Goal: Use online tool/utility: Utilize a website feature to perform a specific function

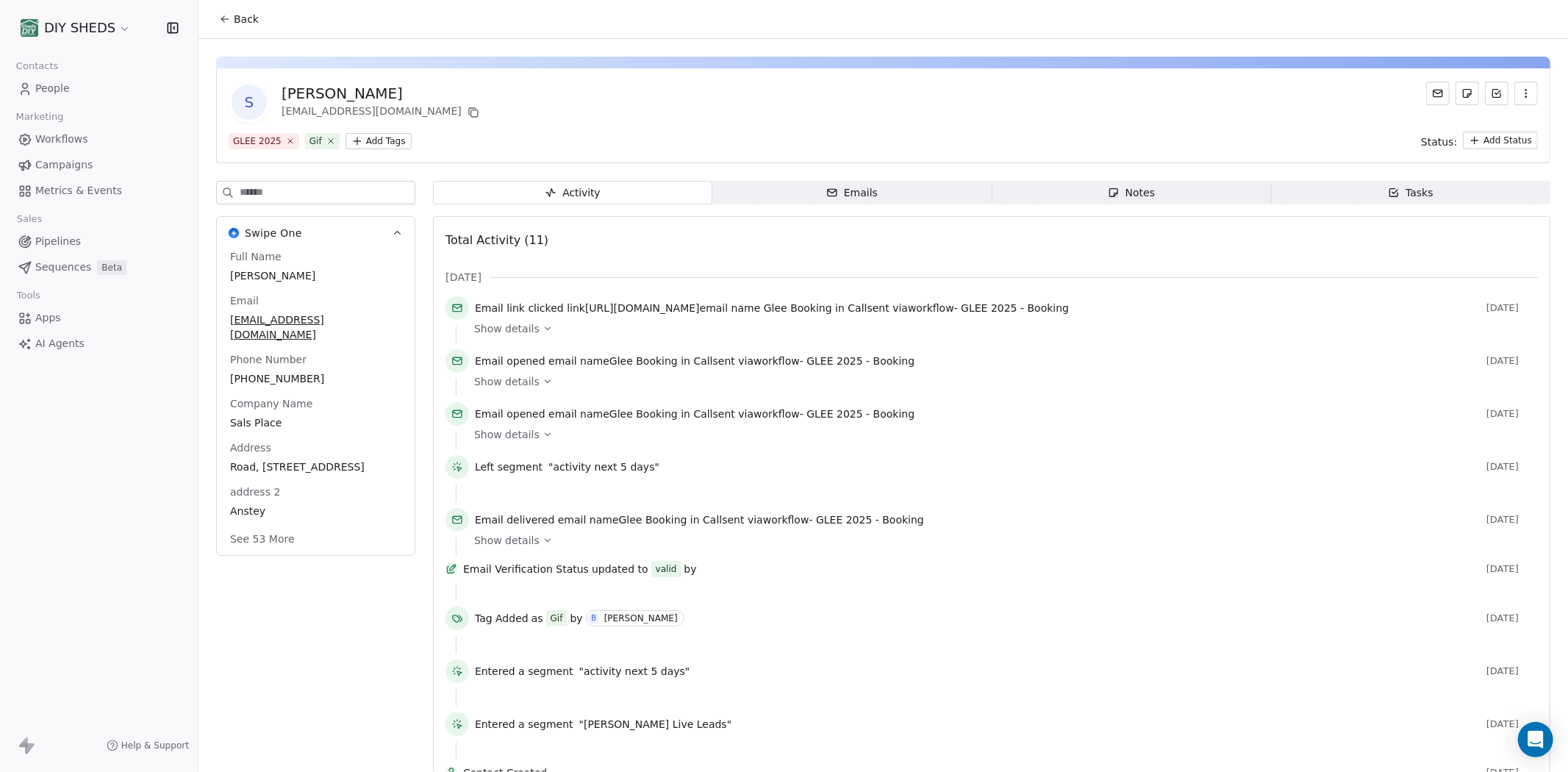
click at [987, 137] on div "GLEE 2025 Gif Add Tags Status: Add Status" at bounding box center [883, 140] width 1309 height 17
click at [372, 138] on html "DIY SHEDS Contacts People Marketing Workflows Campaigns Metrics & Events Sales …" at bounding box center [784, 386] width 1568 height 772
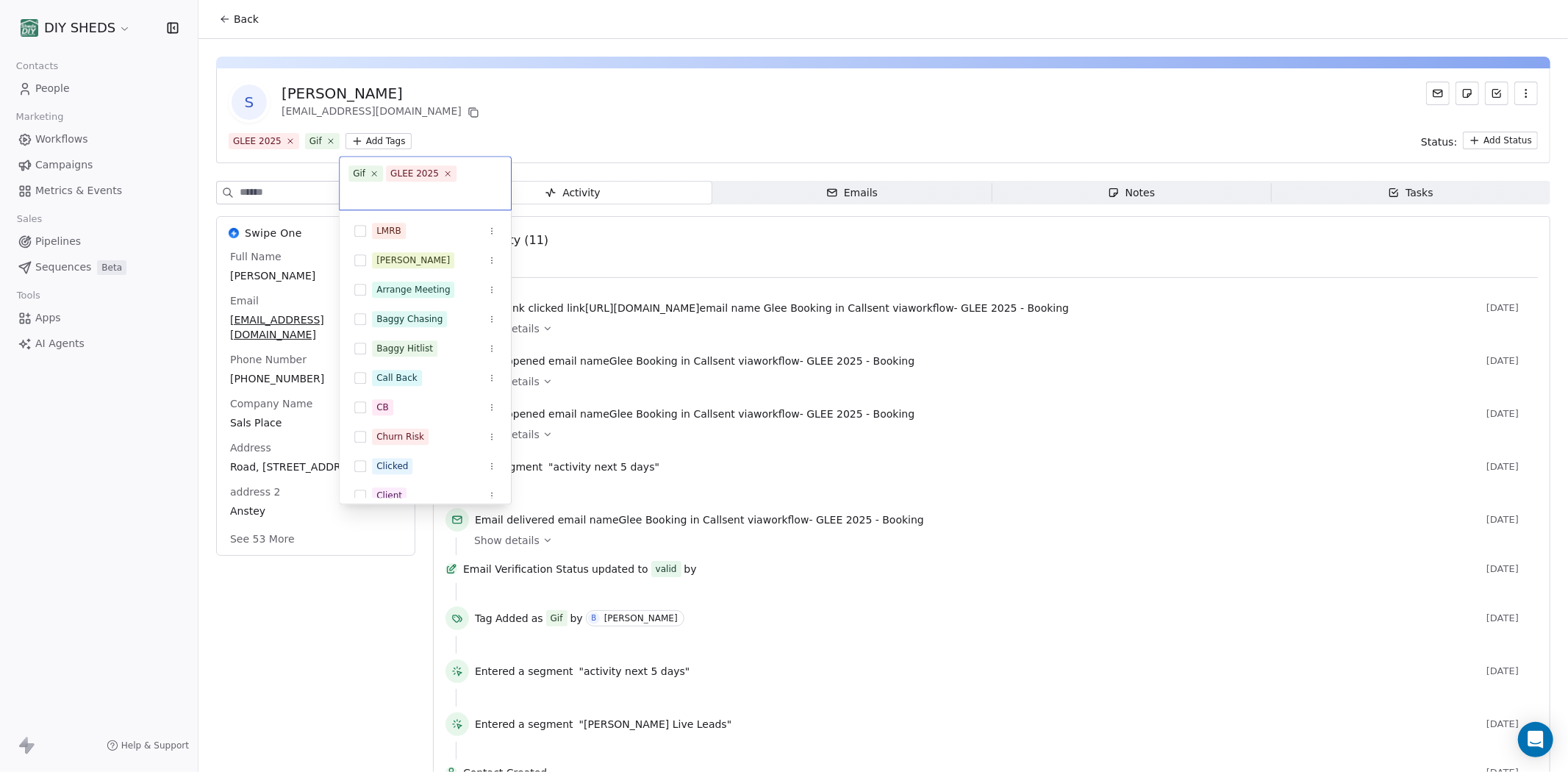
click at [466, 185] on input "text" at bounding box center [425, 193] width 154 height 17
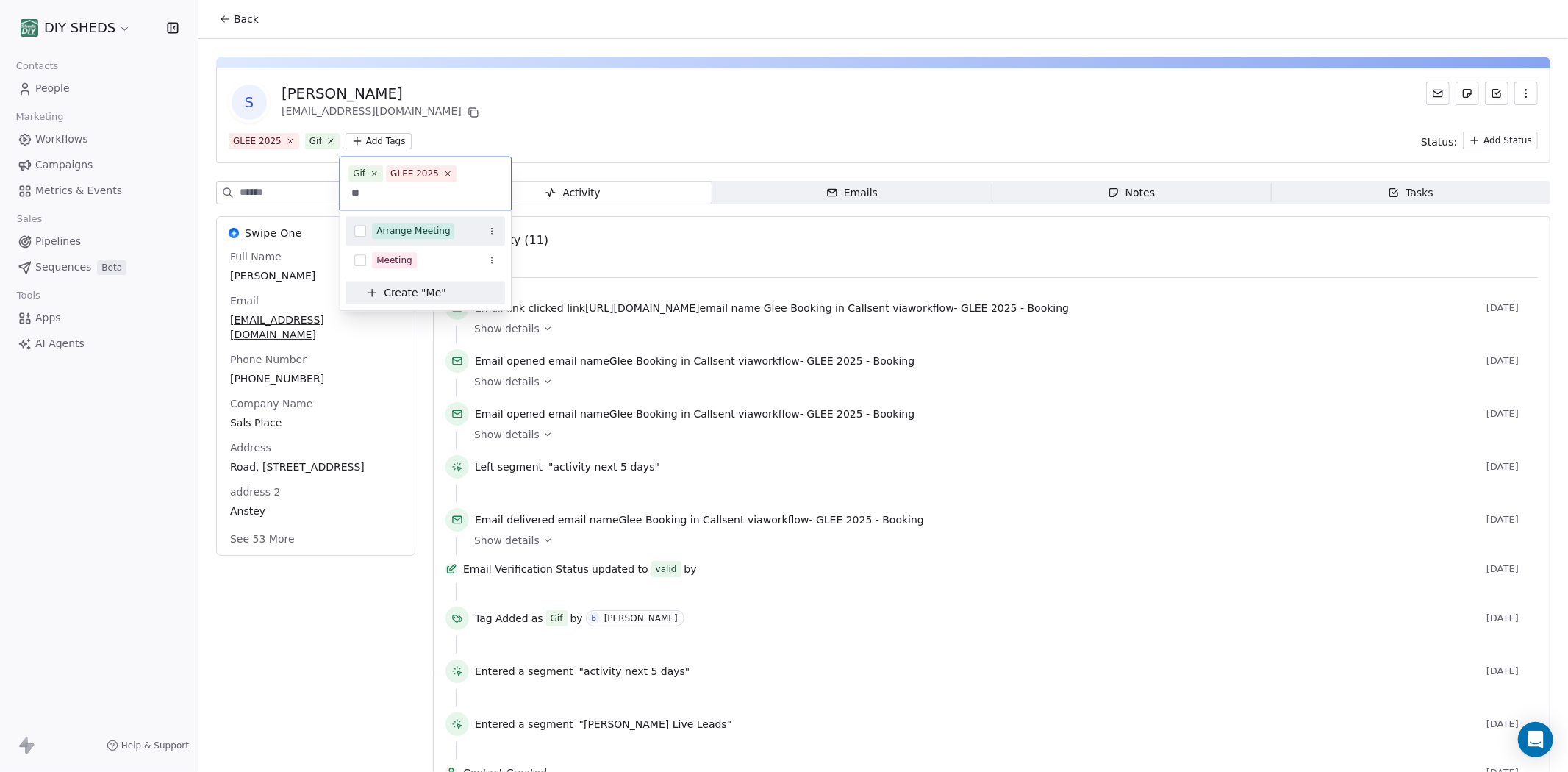
type input "*"
type input "****"
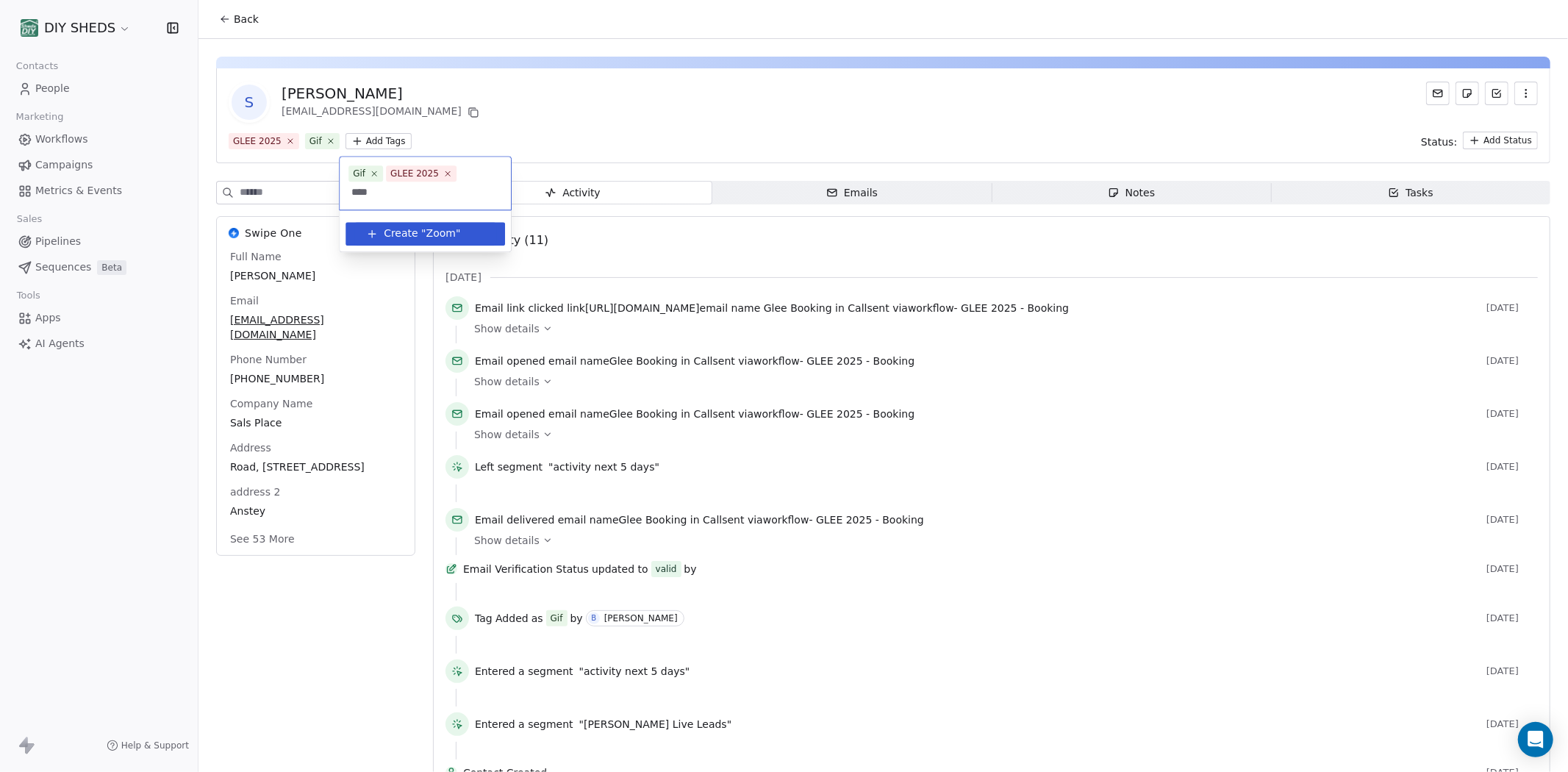
click at [429, 222] on button "Create " Zoom "" at bounding box center [424, 233] width 141 height 23
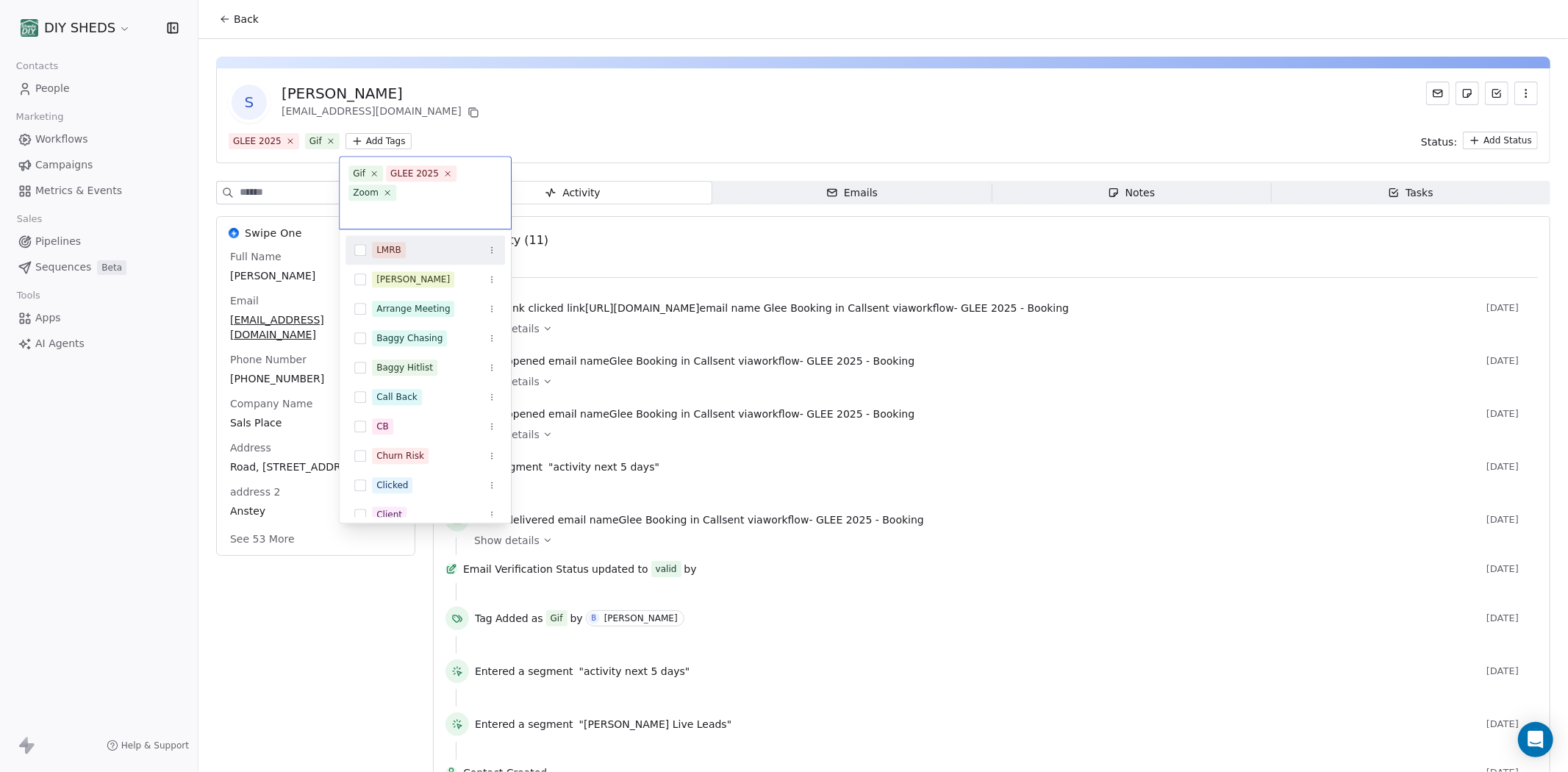
click at [626, 117] on html "DIY SHEDS Contacts People Marketing Workflows Campaigns Metrics & Events Sales …" at bounding box center [784, 386] width 1568 height 772
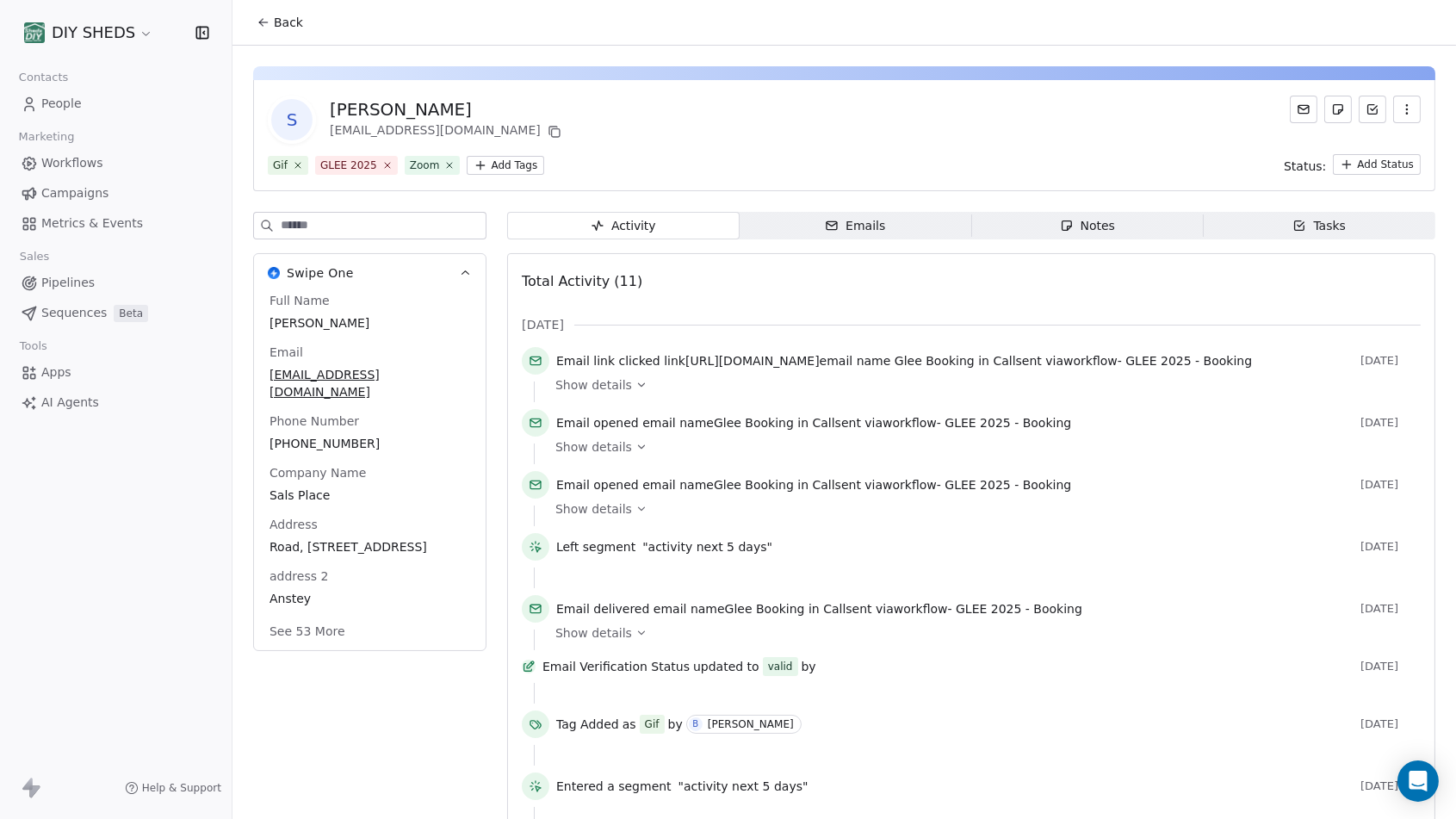
click at [265, 26] on icon at bounding box center [264, 22] width 14 height 14
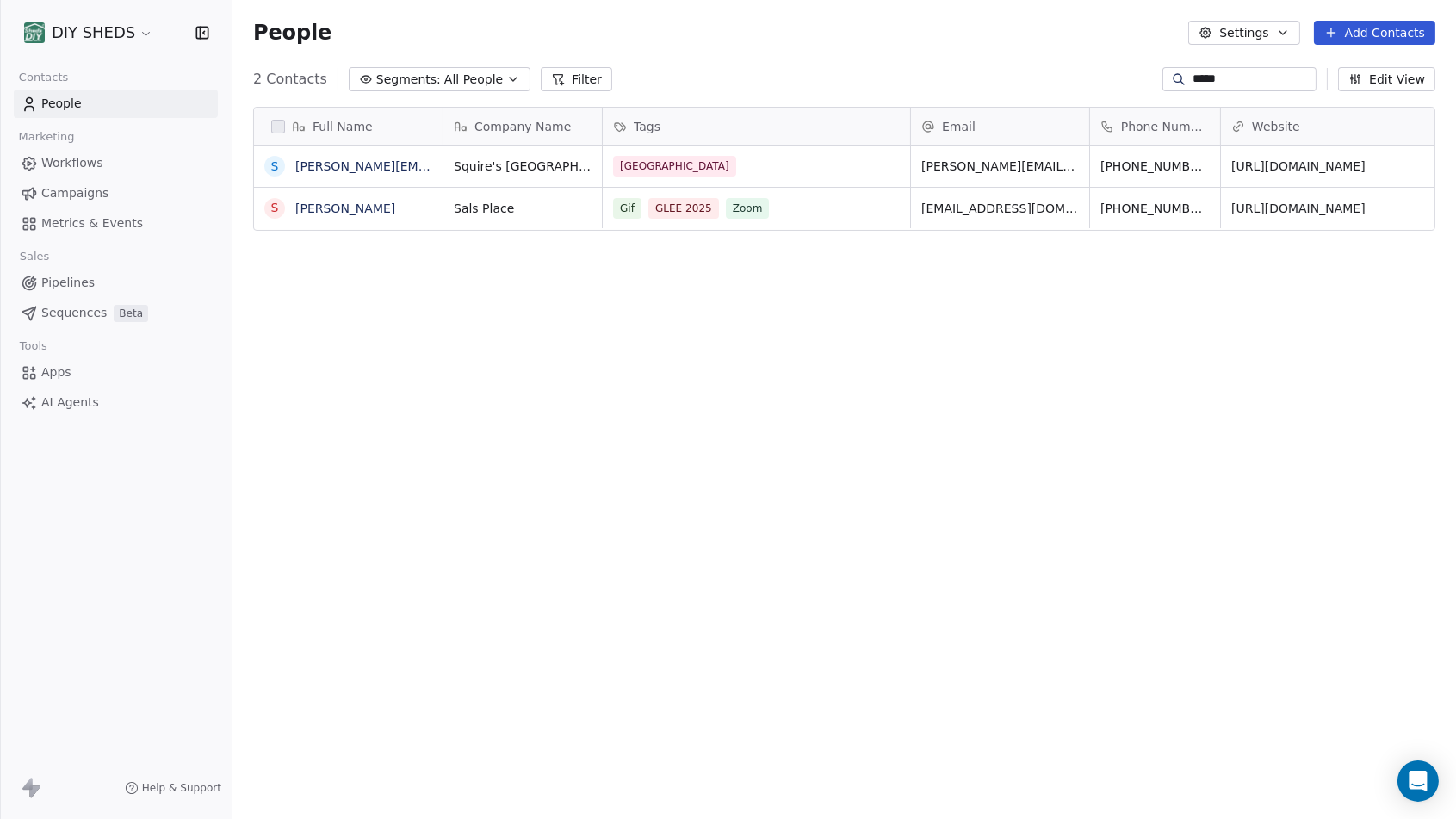
scroll to position [707, 1209]
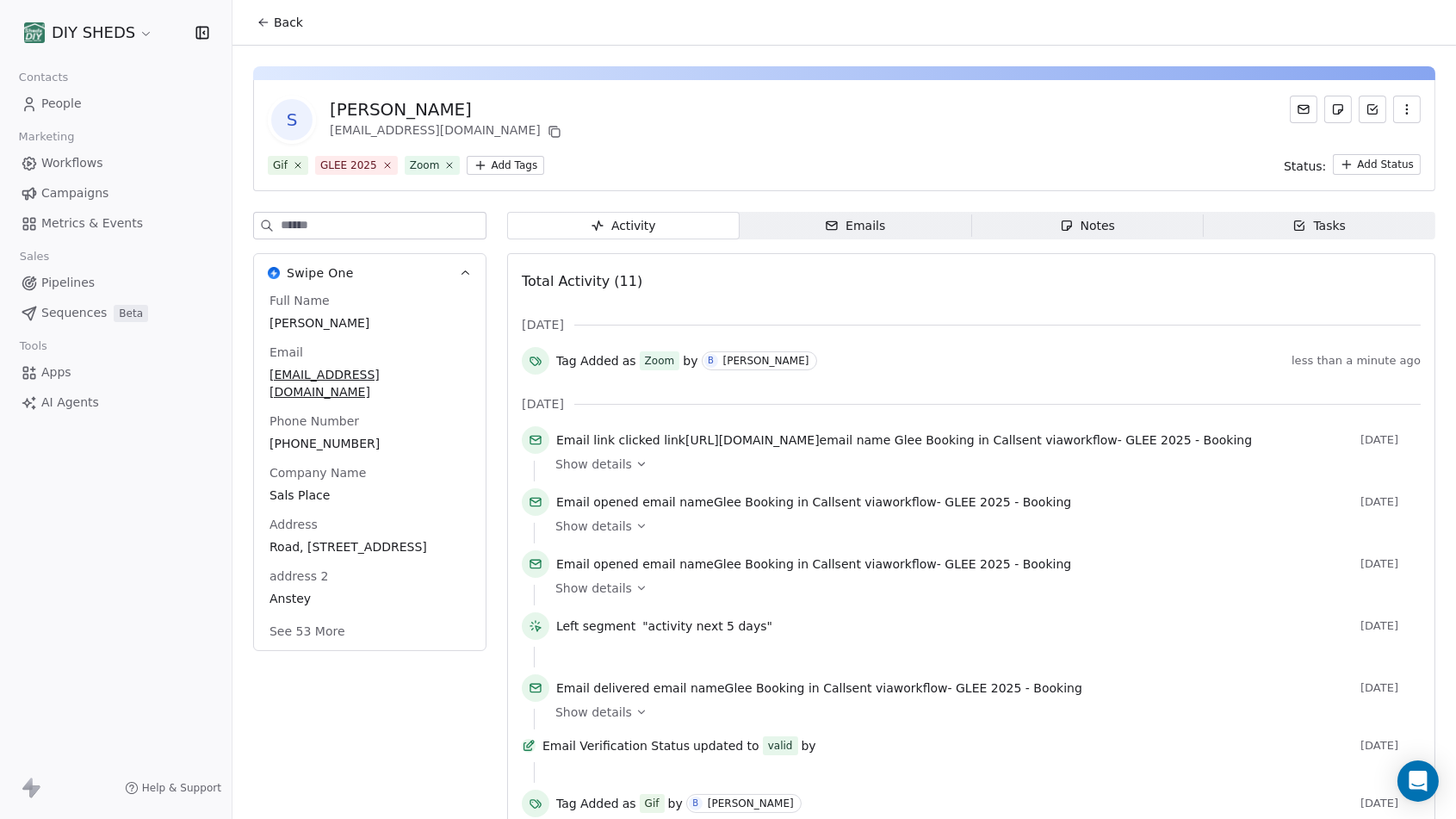
click at [262, 28] on icon at bounding box center [264, 22] width 14 height 14
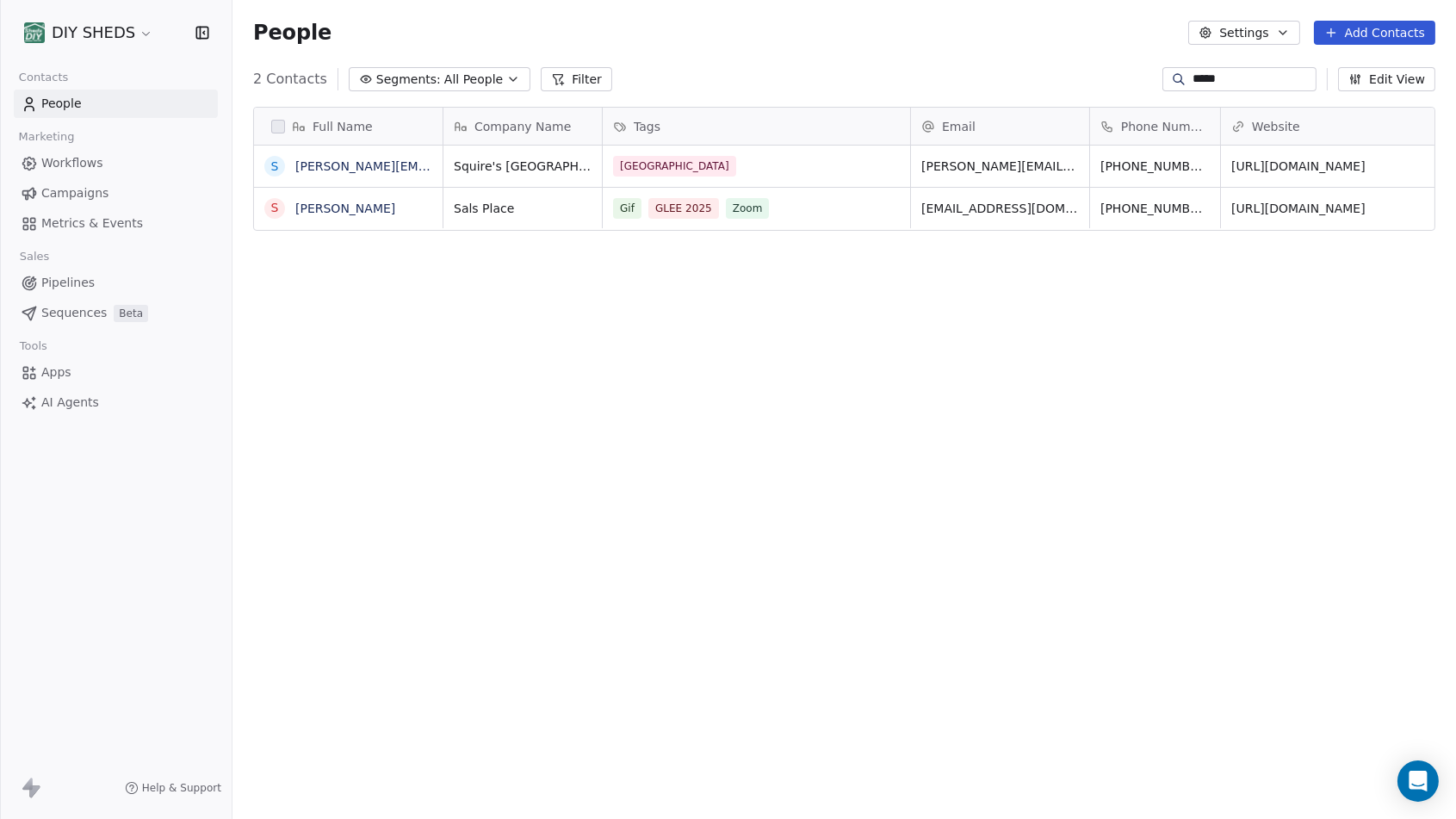
scroll to position [707, 1209]
click at [267, 28] on span "People" at bounding box center [292, 32] width 79 height 26
drag, startPoint x: 1277, startPoint y: 74, endPoint x: 1006, endPoint y: 83, distance: 271.1
click at [1006, 83] on div "2 Contacts Segments: All People Filter ***** Edit View" at bounding box center [844, 79] width 1223 height 27
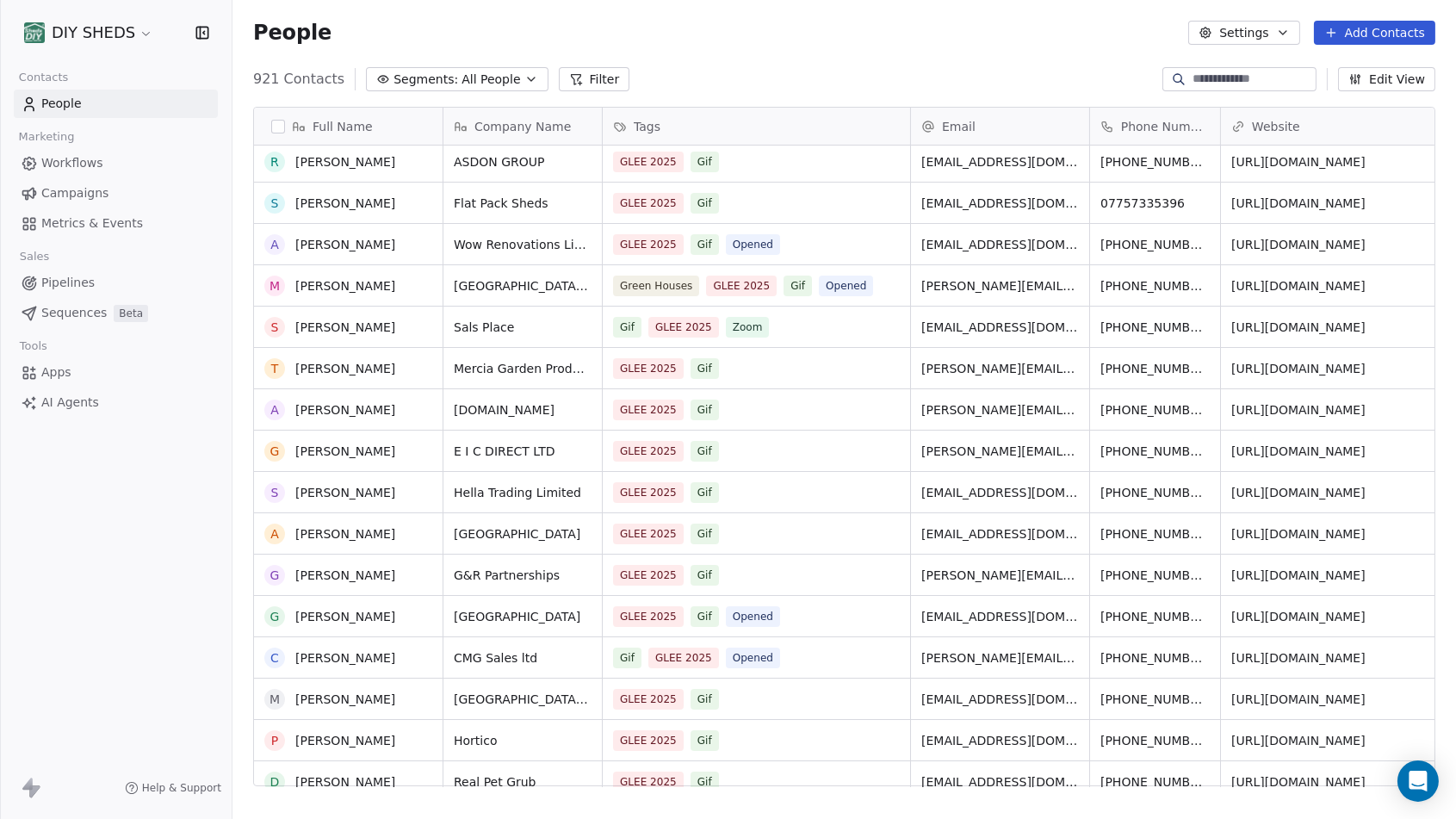
scroll to position [0, 0]
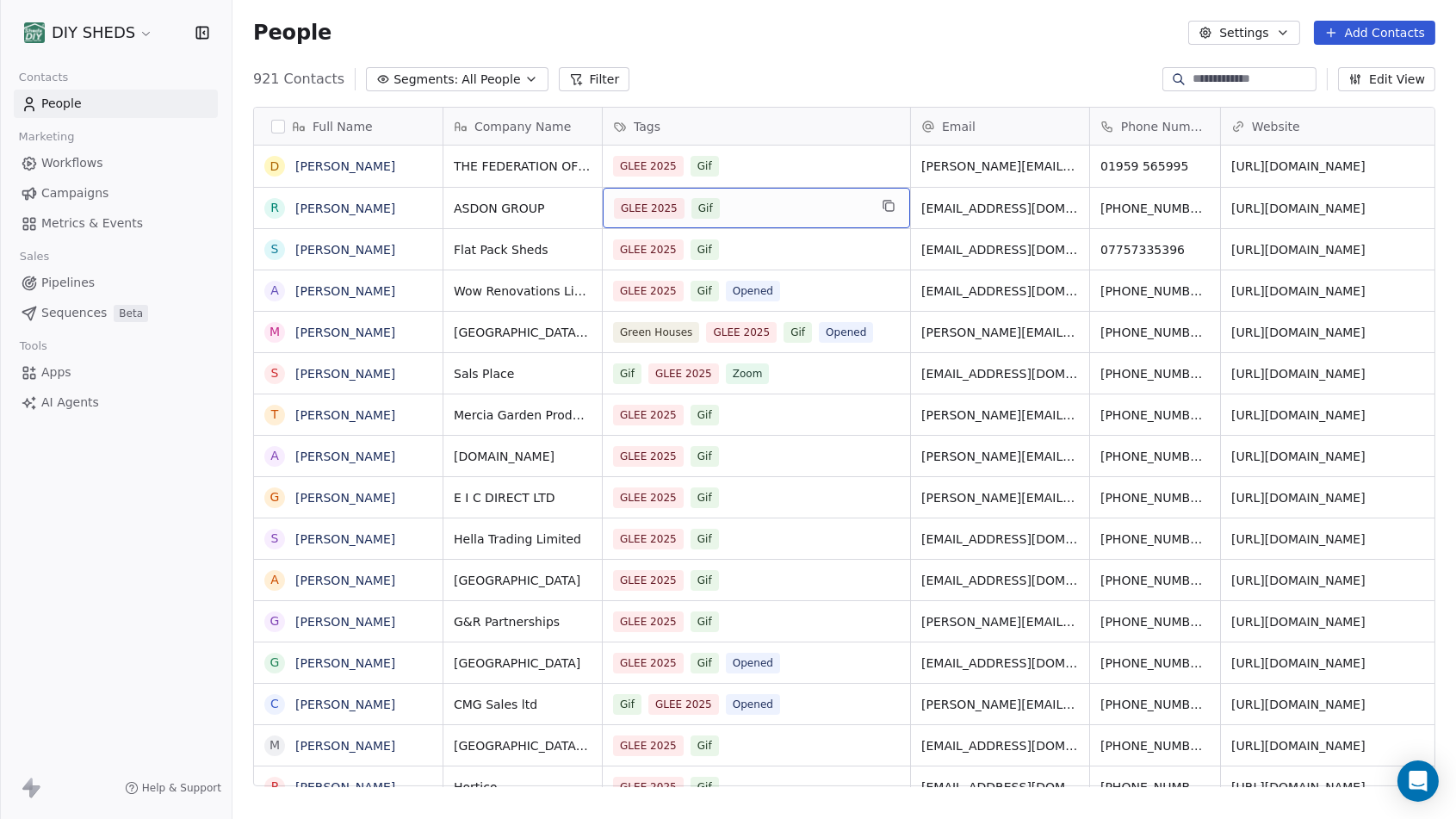
click at [782, 211] on div "GLEE 2025 Gif" at bounding box center [741, 207] width 254 height 20
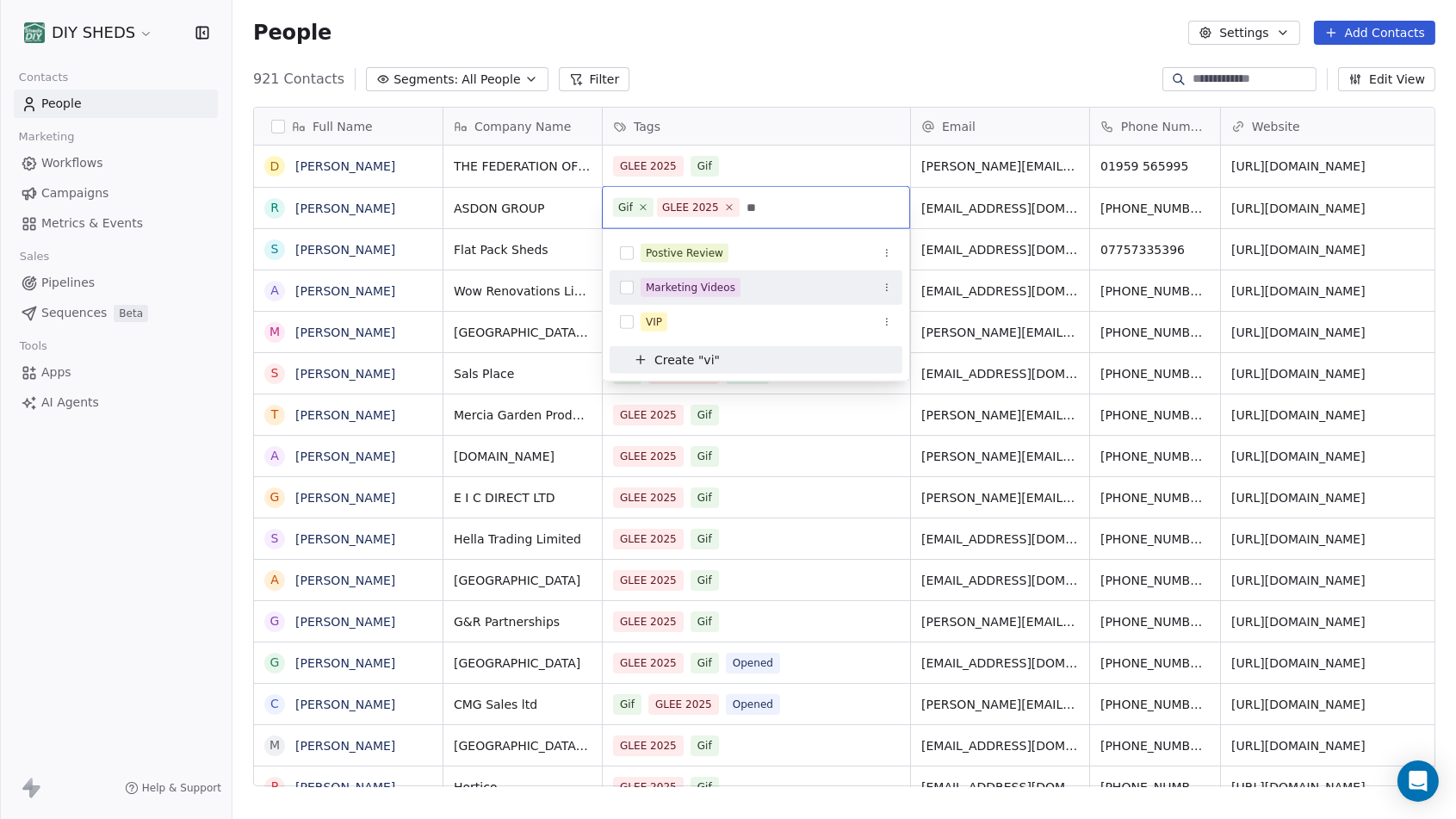
type input "*"
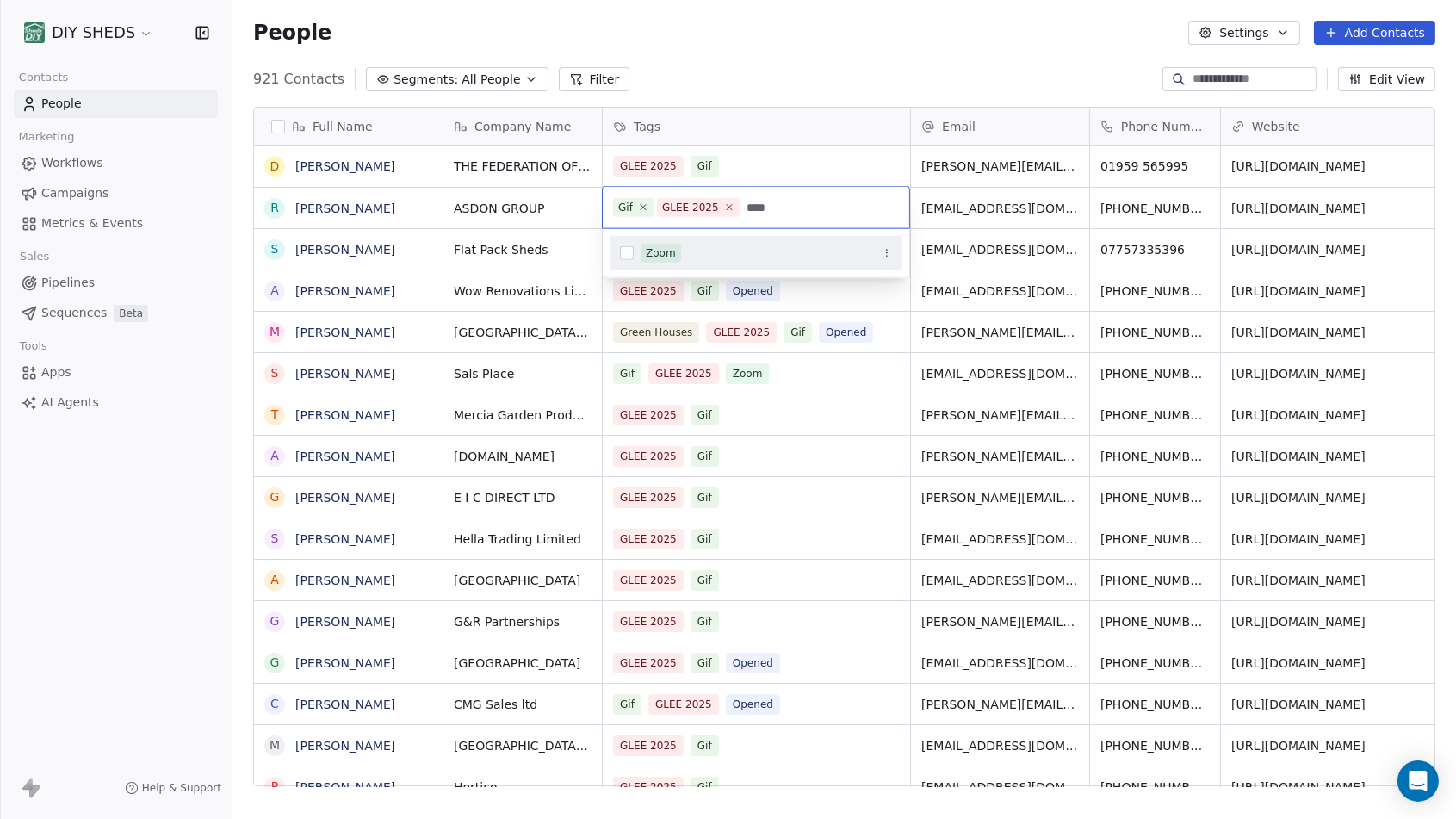
type input "****"
click at [674, 263] on div "Zoom" at bounding box center [756, 253] width 293 height 27
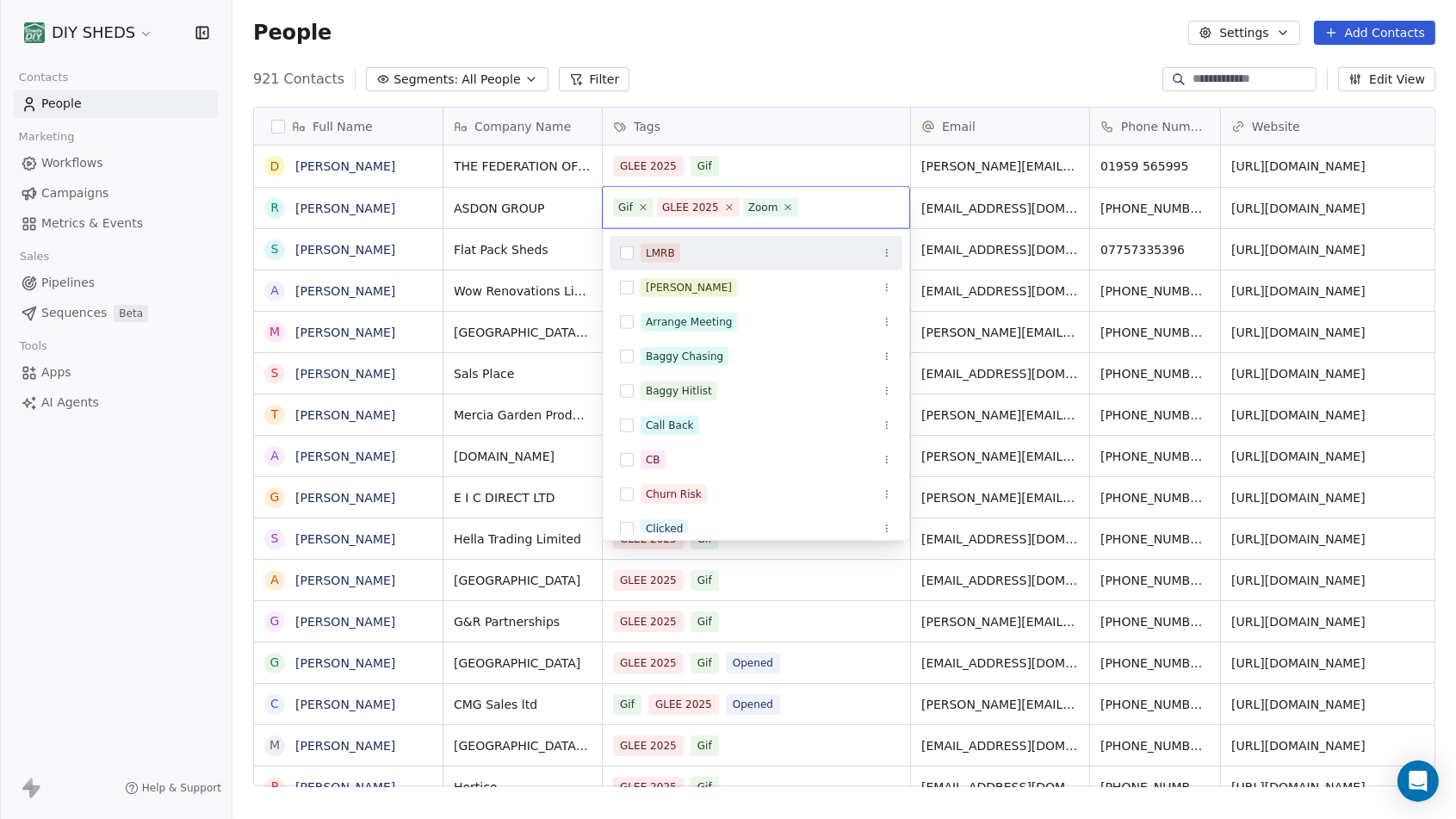
click at [822, 13] on html "DIY SHEDS Contacts People Marketing Workflows Campaigns Metrics & Events Sales …" at bounding box center [728, 409] width 1456 height 819
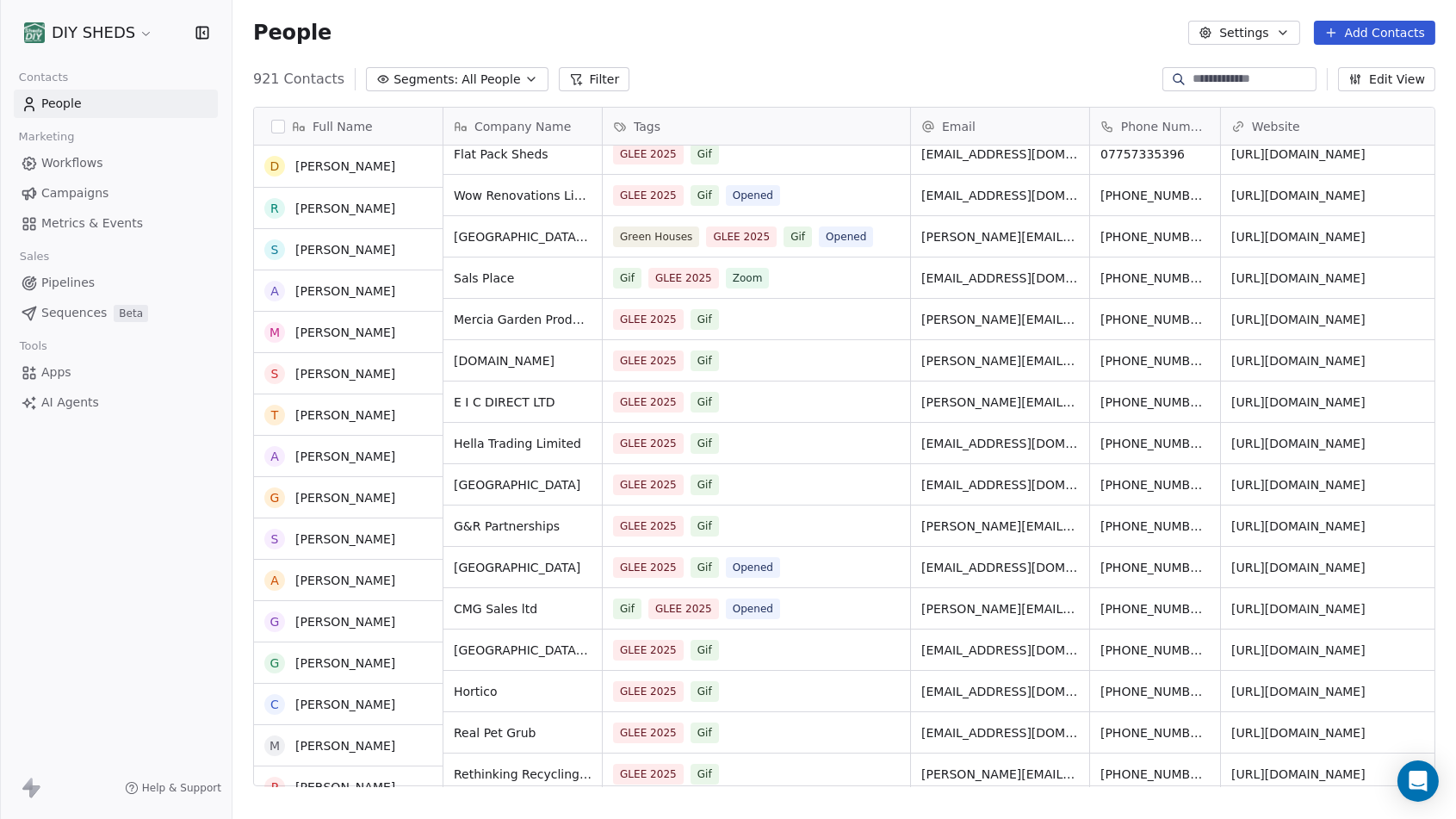
scroll to position [96, 0]
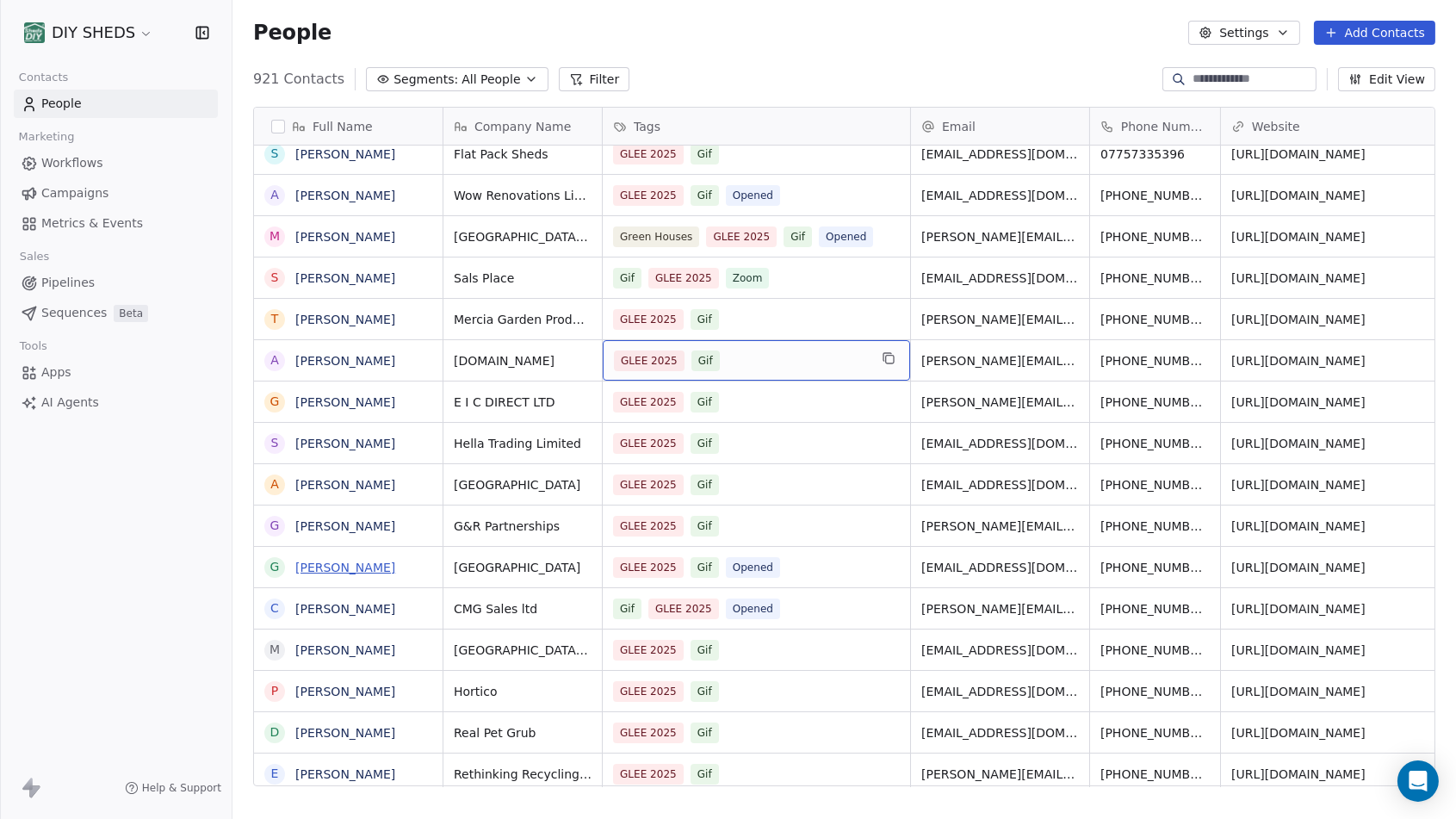
click at [341, 573] on link "[PERSON_NAME]" at bounding box center [345, 567] width 100 height 14
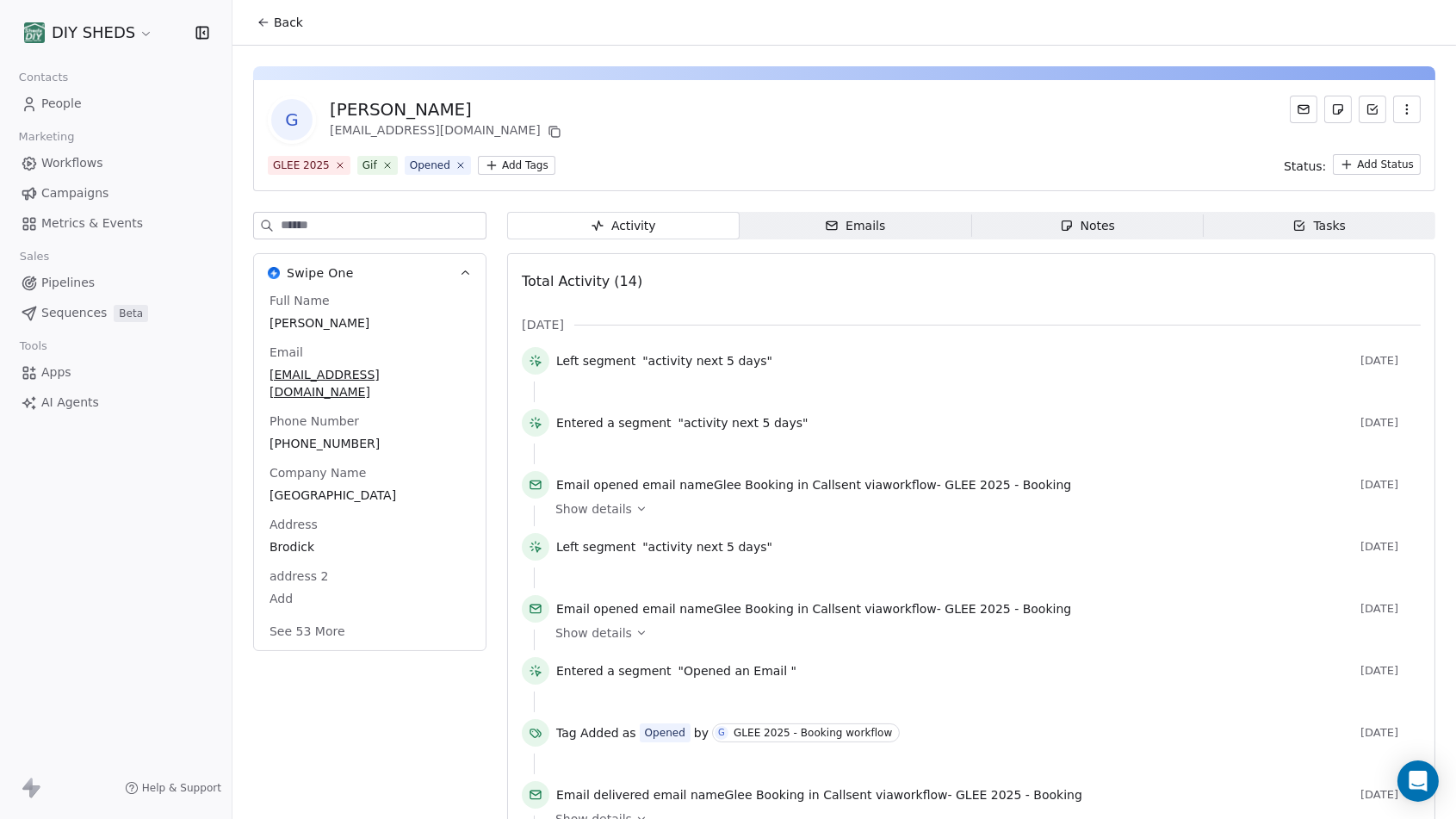
click at [266, 18] on icon at bounding box center [264, 22] width 14 height 14
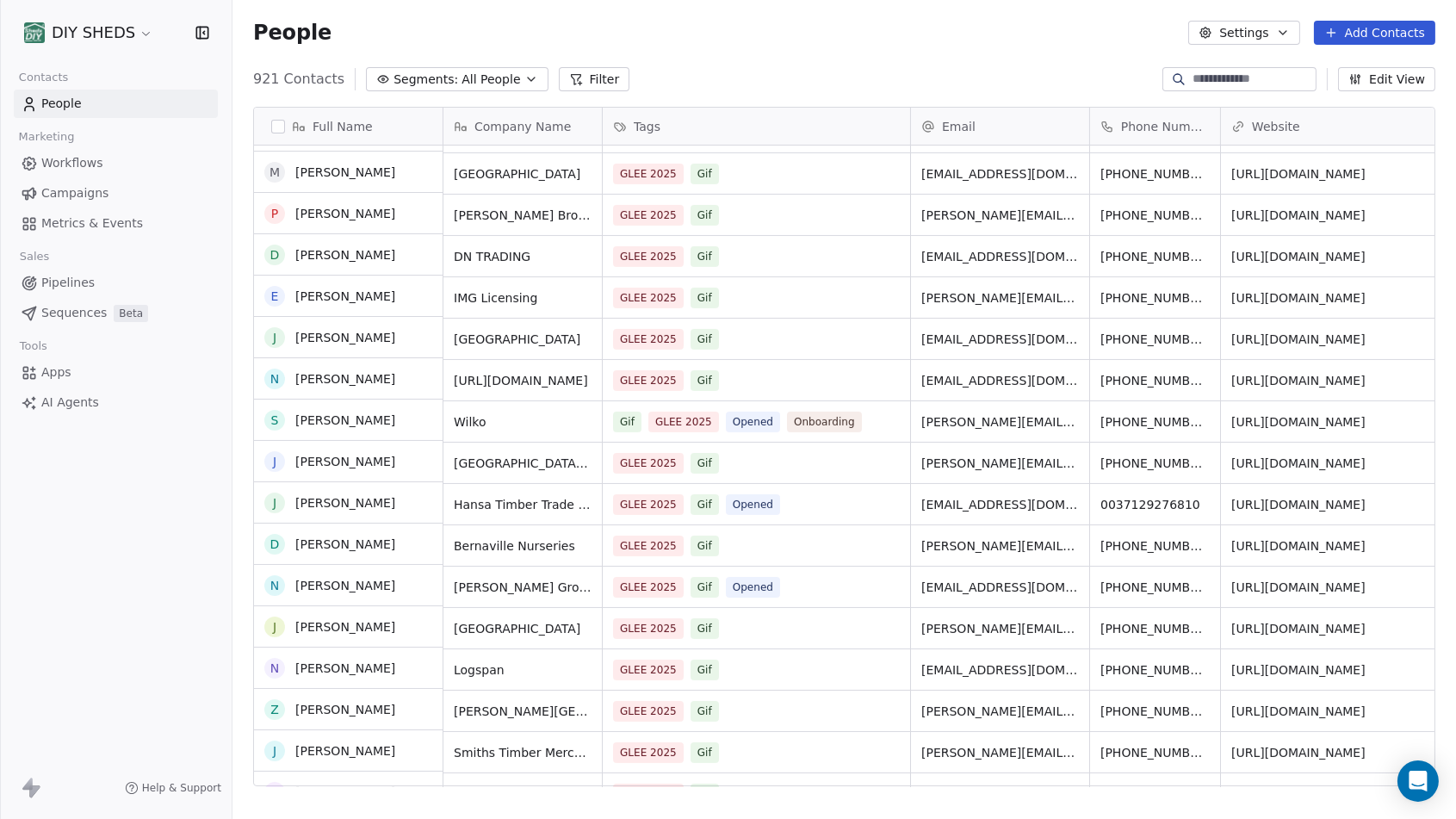
scroll to position [861, 0]
click at [342, 424] on link "[PERSON_NAME]" at bounding box center [345, 422] width 100 height 14
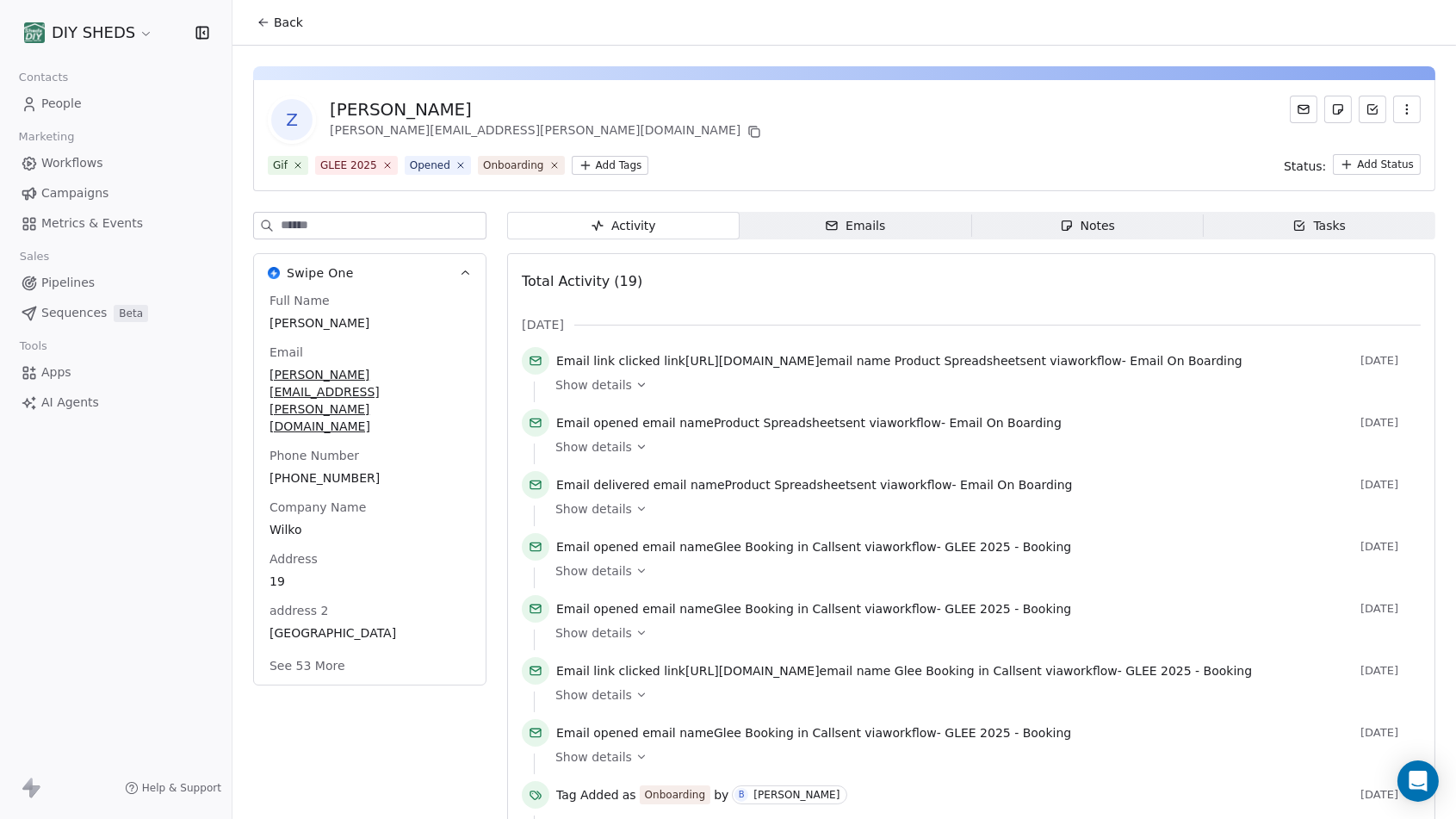
click at [591, 165] on html "DIY SHEDS Contacts People Marketing Workflows Campaigns Metrics & Events Sales …" at bounding box center [728, 409] width 1456 height 819
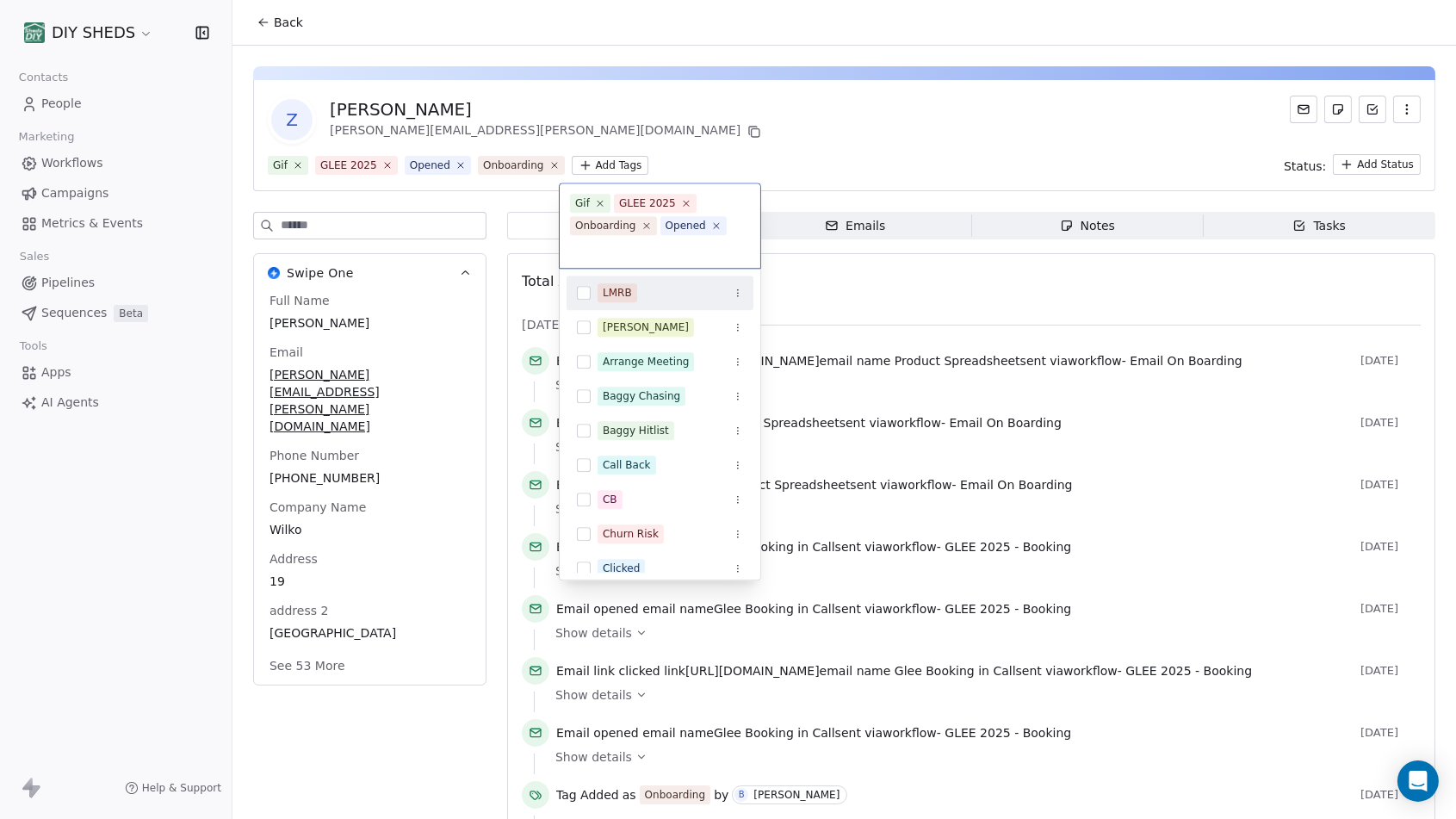
click at [652, 252] on input "text" at bounding box center [660, 248] width 180 height 19
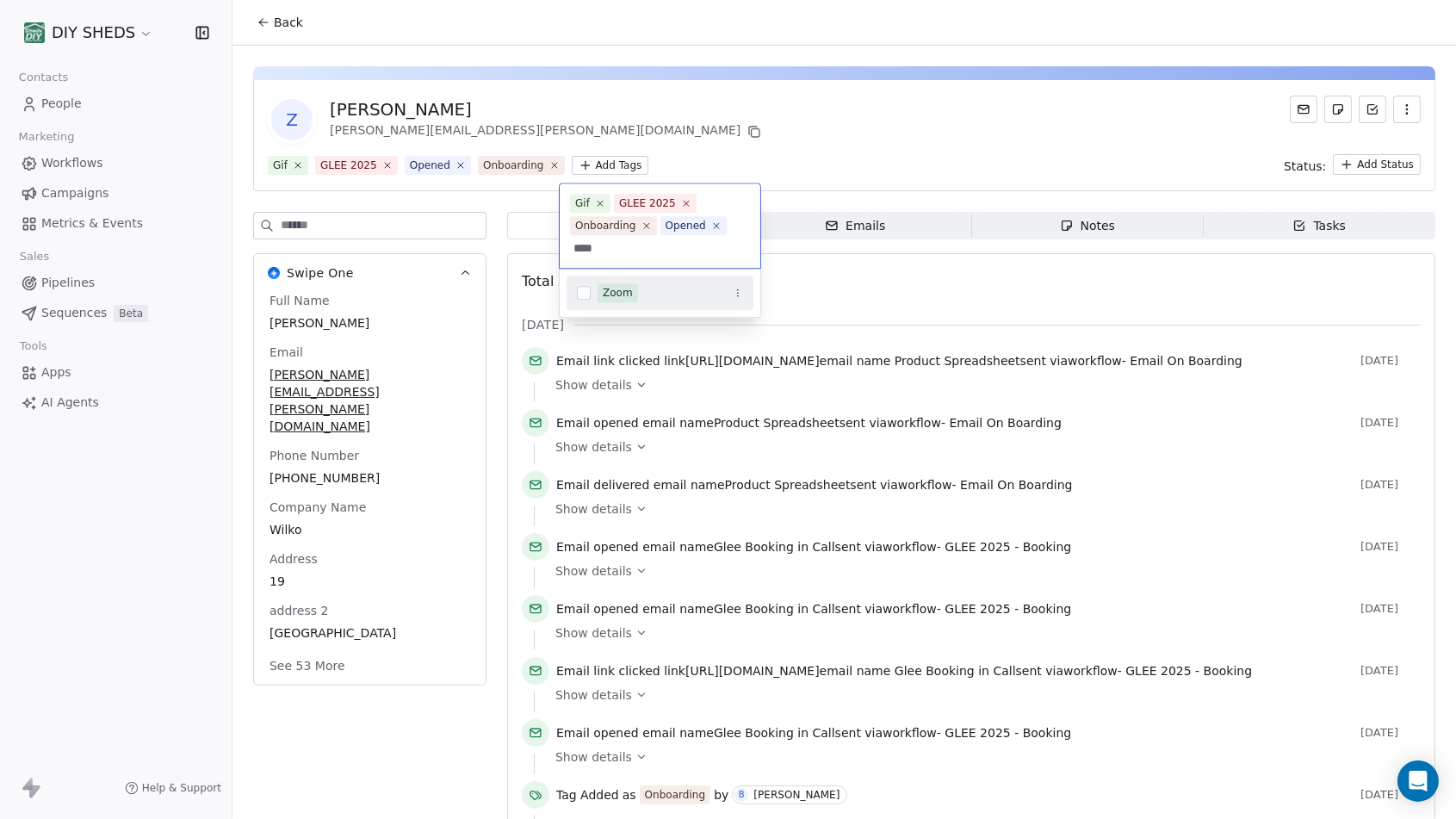
type input "****"
click at [591, 295] on div "Zoom" at bounding box center [660, 293] width 187 height 27
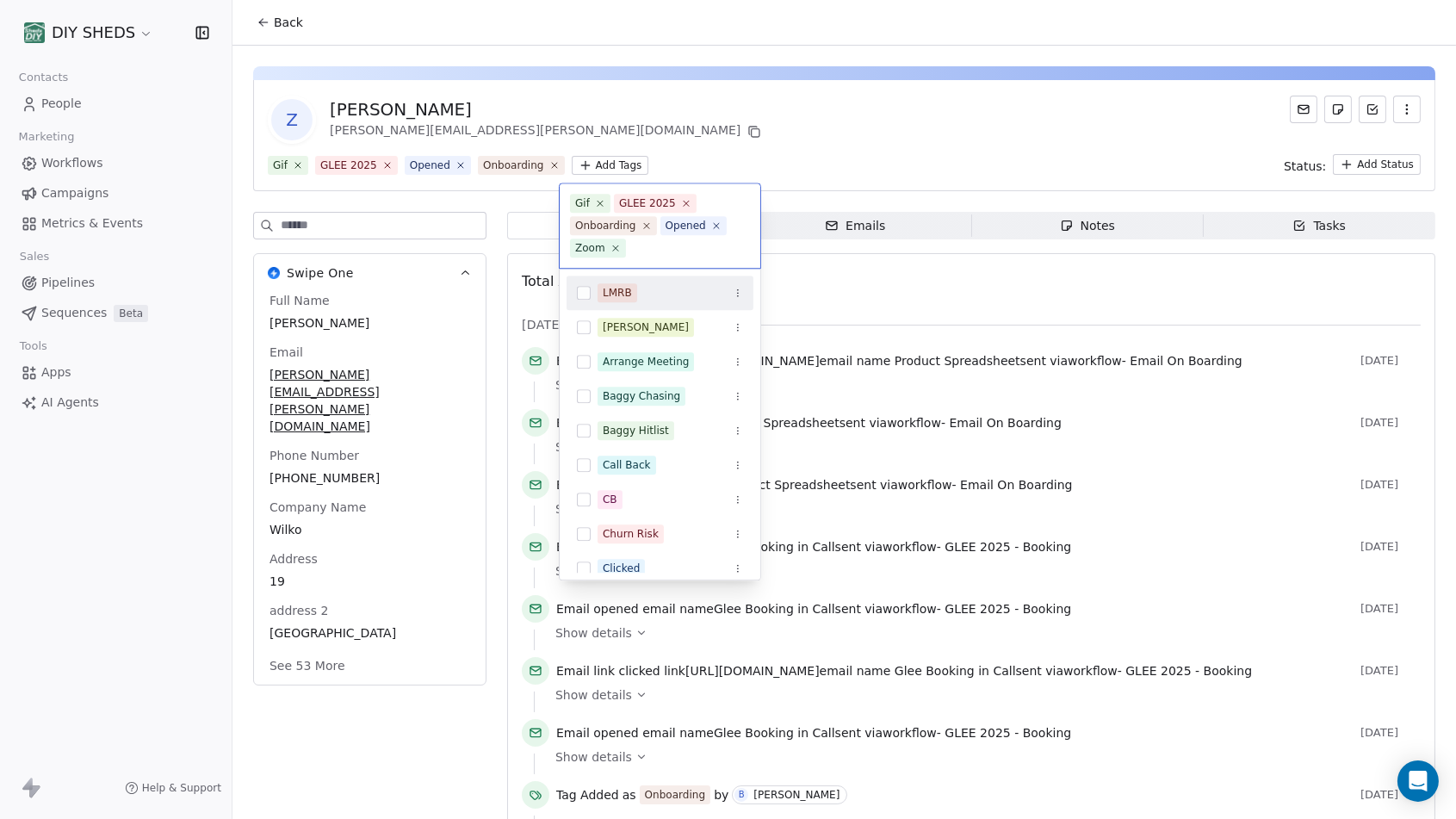
click at [914, 141] on html "DIY SHEDS Contacts People Marketing Workflows Campaigns Metrics & Events Sales …" at bounding box center [728, 409] width 1456 height 819
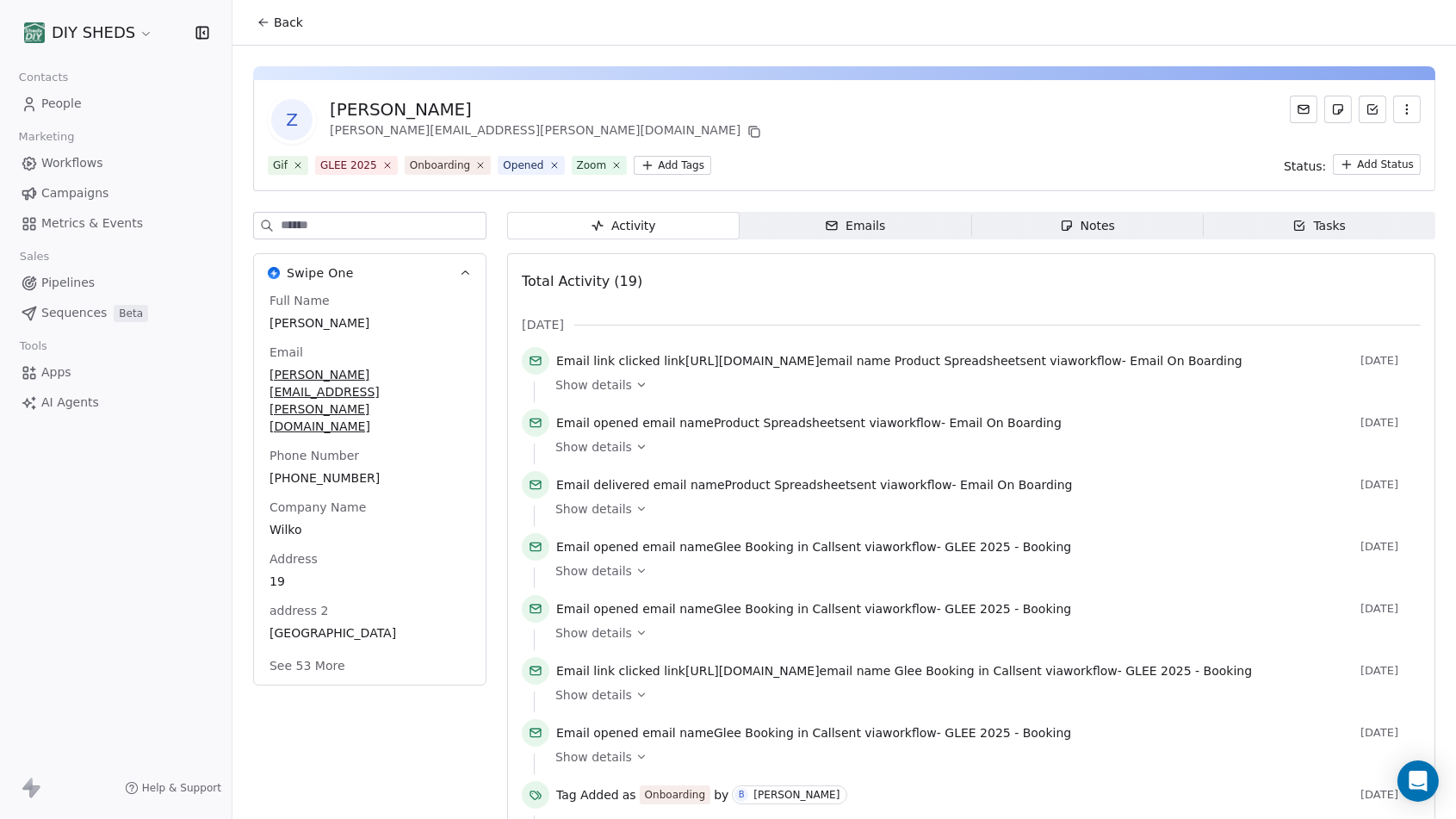
click at [255, 23] on button "Back" at bounding box center [279, 22] width 67 height 31
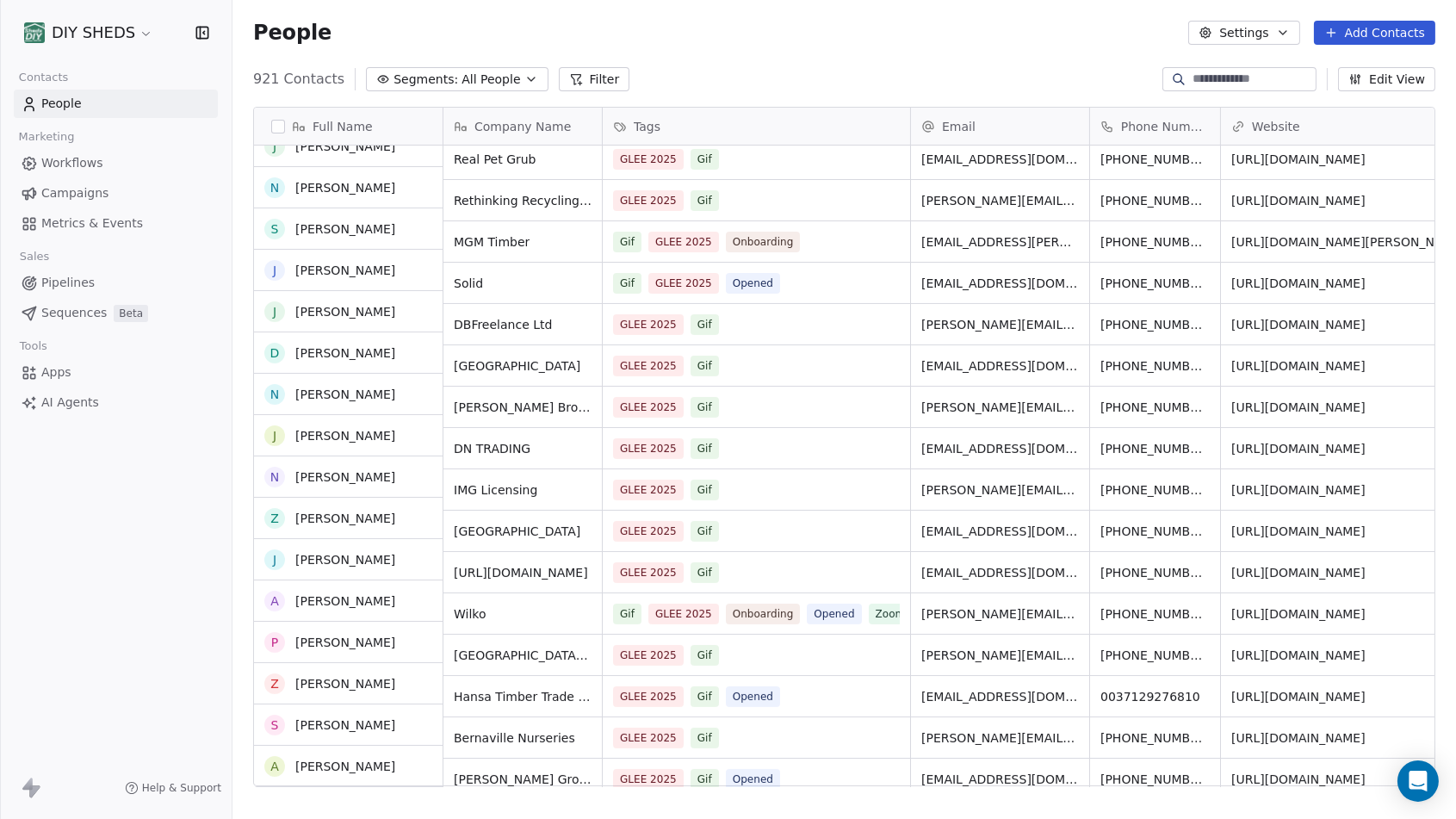
scroll to position [669, 0]
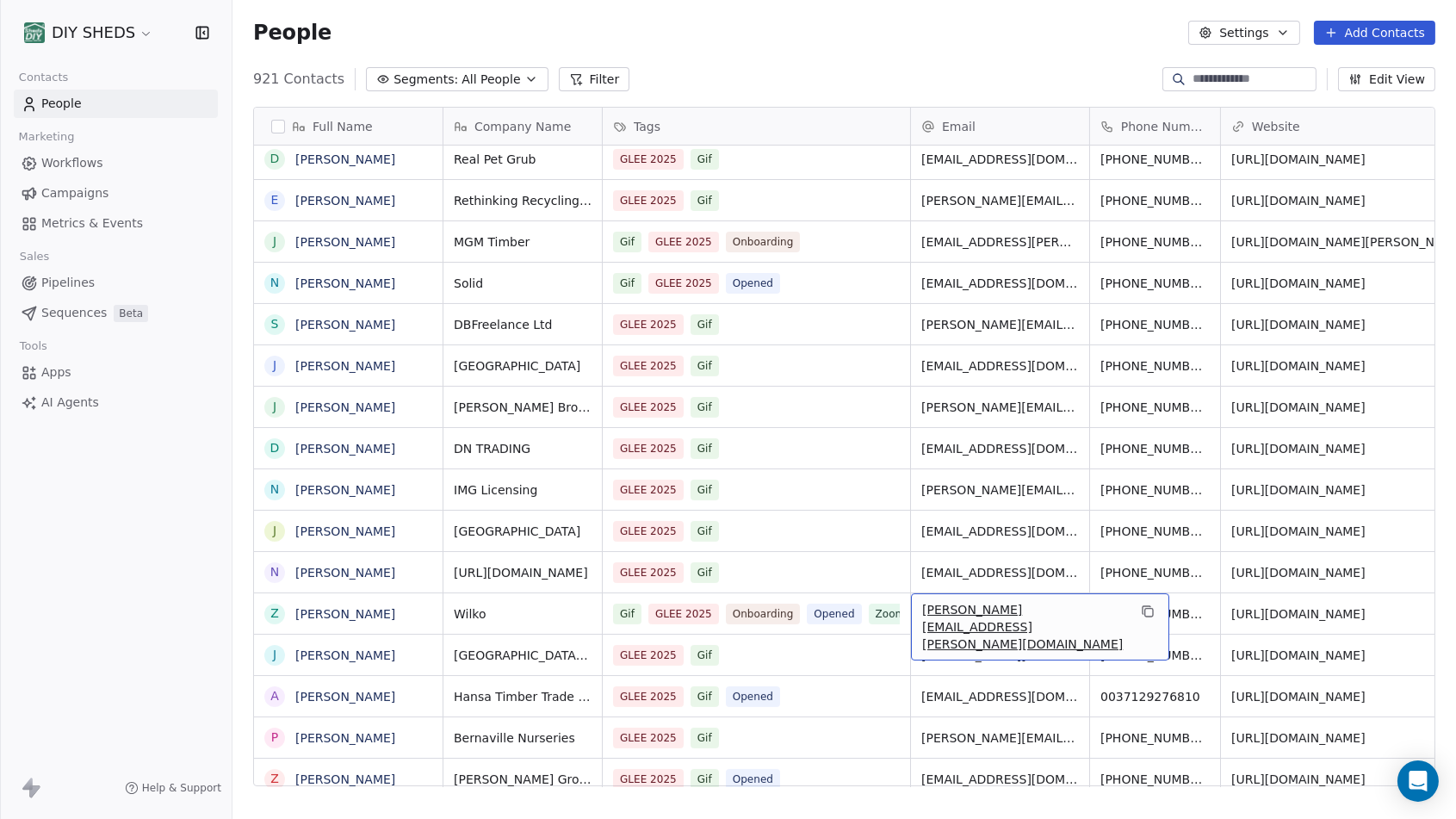
drag, startPoint x: 1056, startPoint y: 614, endPoint x: 935, endPoint y: 614, distance: 121.0
click at [935, 614] on span "[PERSON_NAME][EMAIL_ADDRESS][PERSON_NAME][DOMAIN_NAME]" at bounding box center [1024, 626] width 205 height 51
click at [936, 615] on span "[PERSON_NAME][EMAIL_ADDRESS][PERSON_NAME][DOMAIN_NAME]" at bounding box center [1024, 626] width 205 height 51
click at [1141, 614] on icon "grid" at bounding box center [1148, 612] width 14 height 14
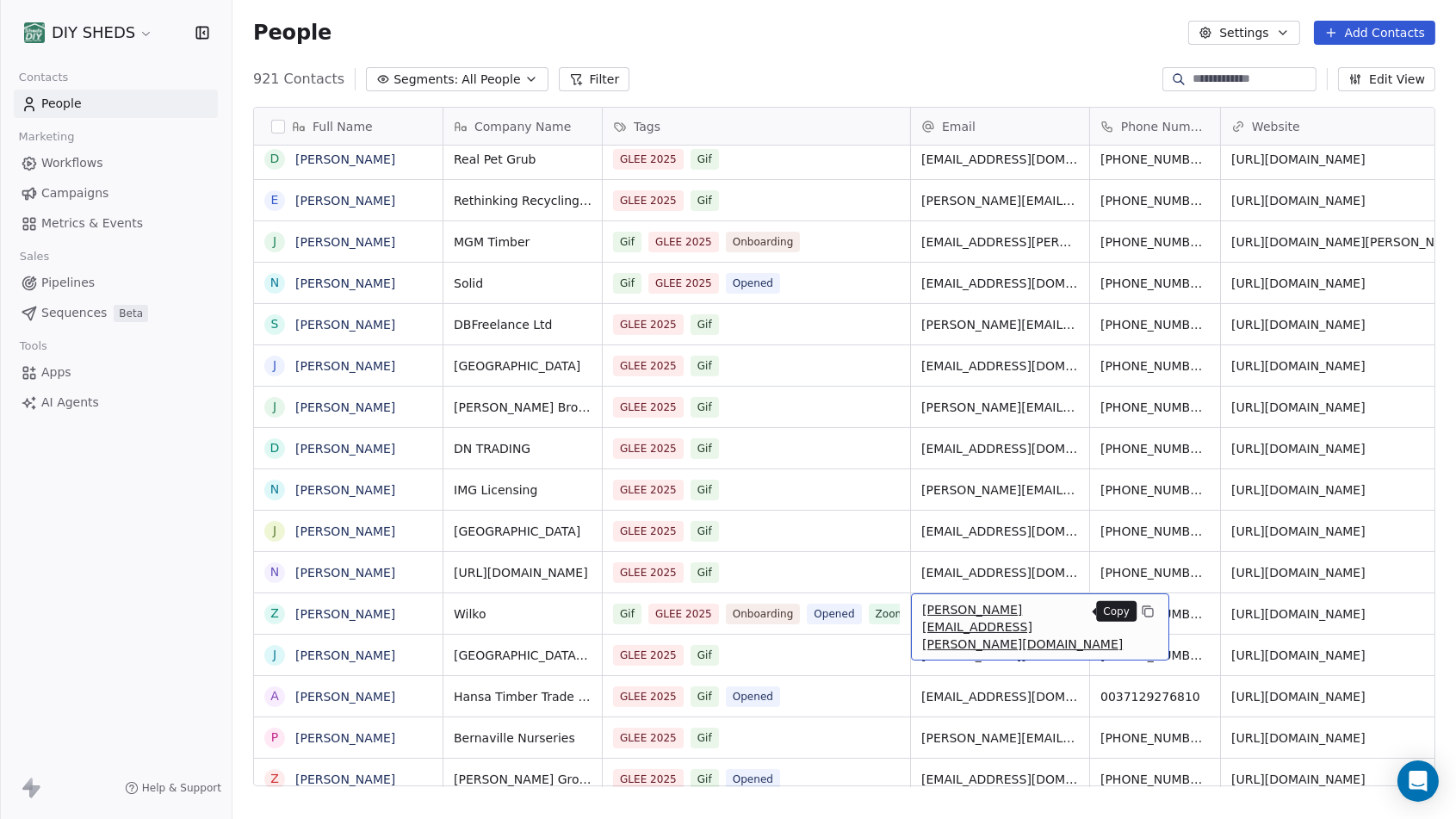
click at [56, 399] on span "AI Agents" at bounding box center [71, 402] width 58 height 18
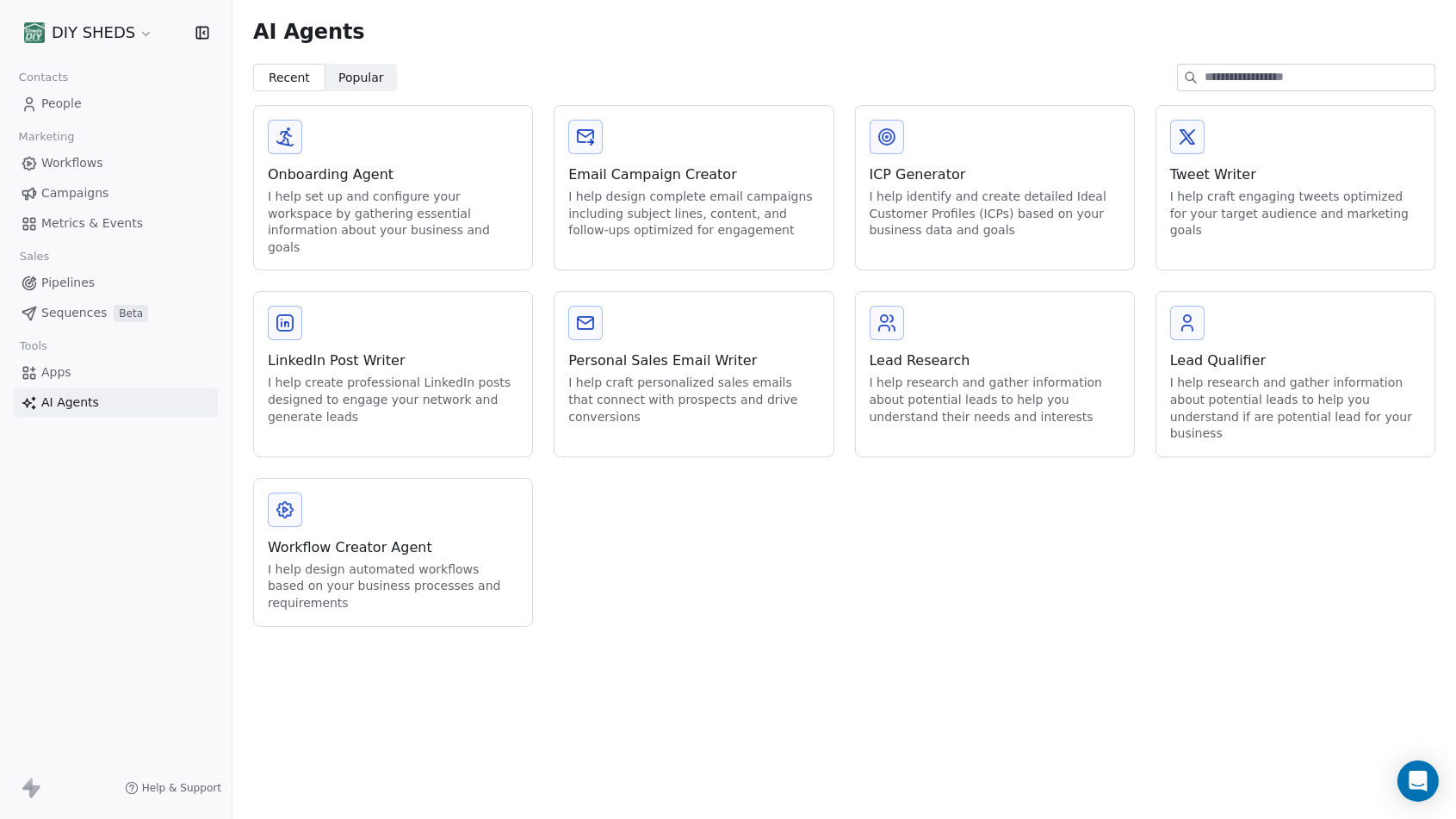
click at [931, 380] on div "I help research and gather information about potential leads to help you unders…" at bounding box center [995, 399] width 251 height 50
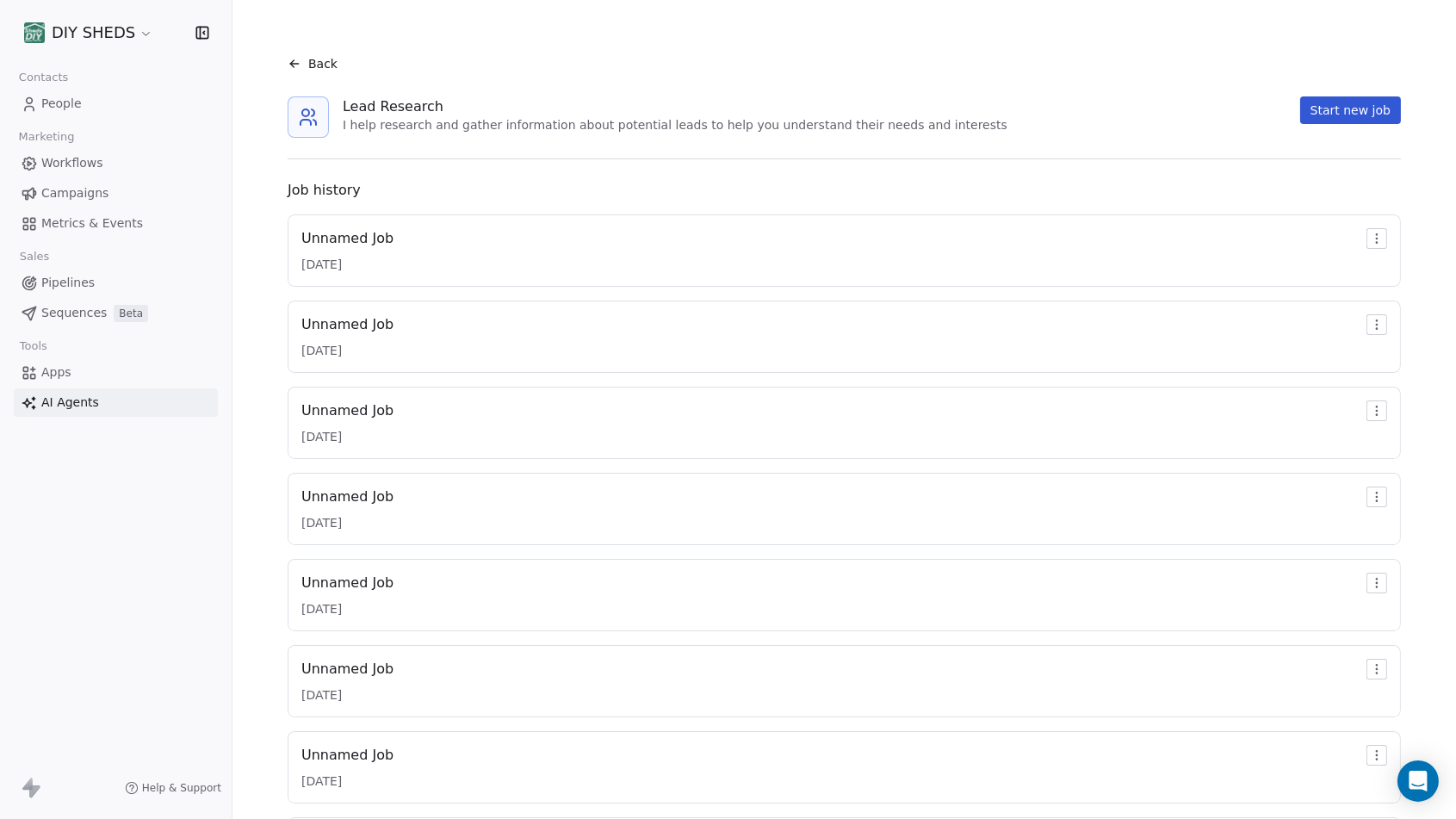
click at [1345, 116] on button "Start new job" at bounding box center [1350, 110] width 101 height 27
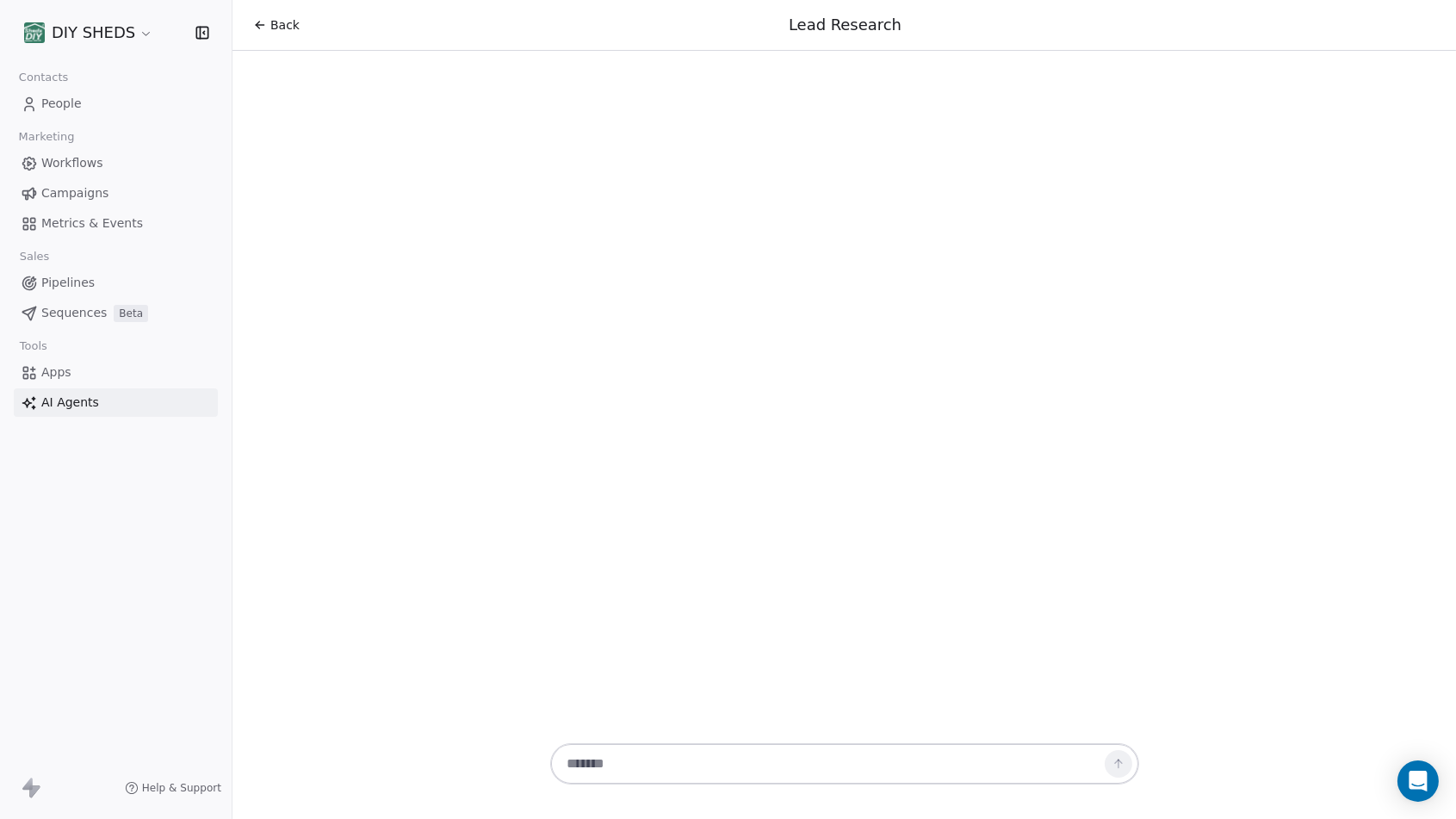
click at [635, 761] on textarea at bounding box center [828, 764] width 539 height 33
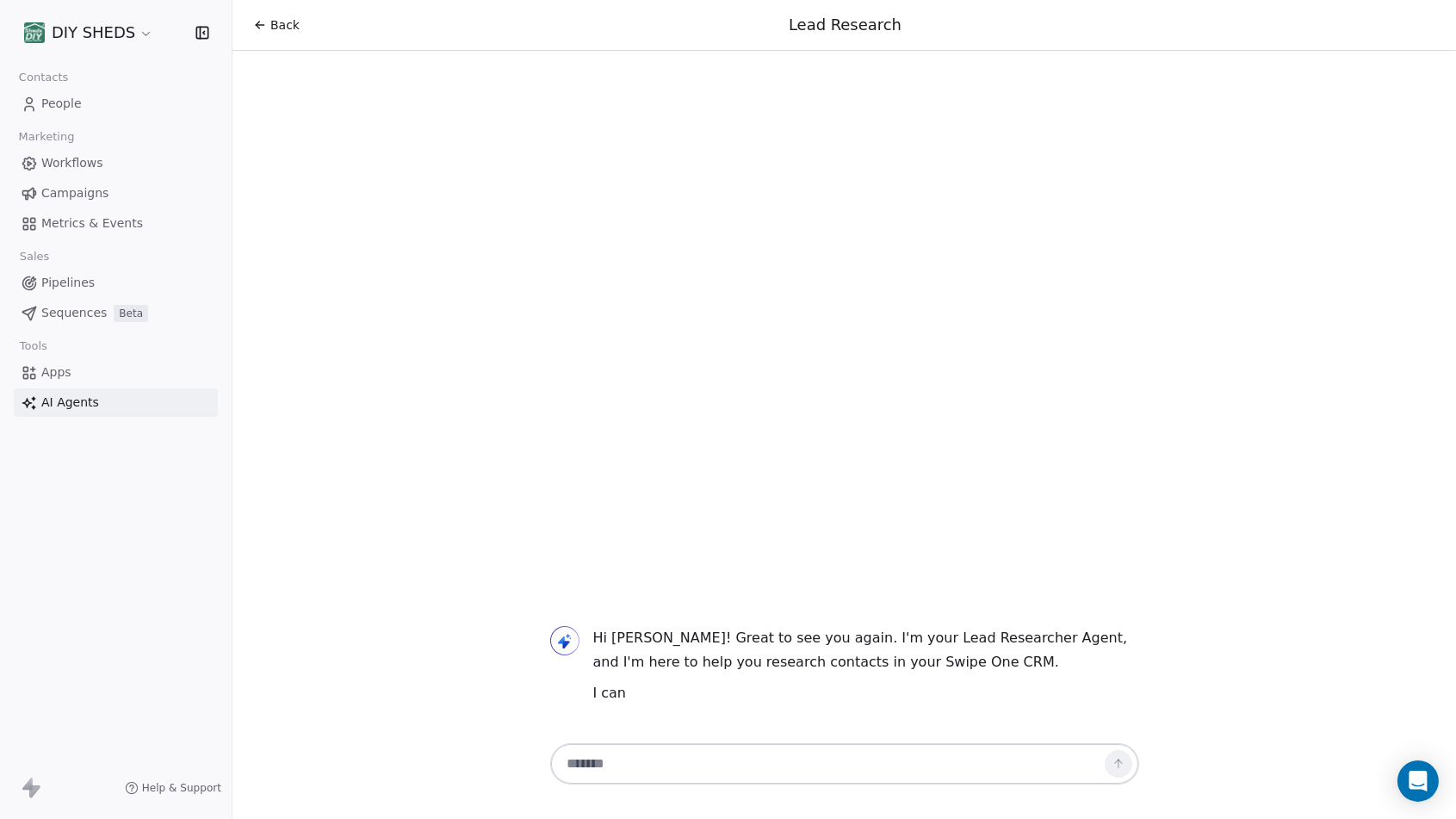
paste textarea "**********"
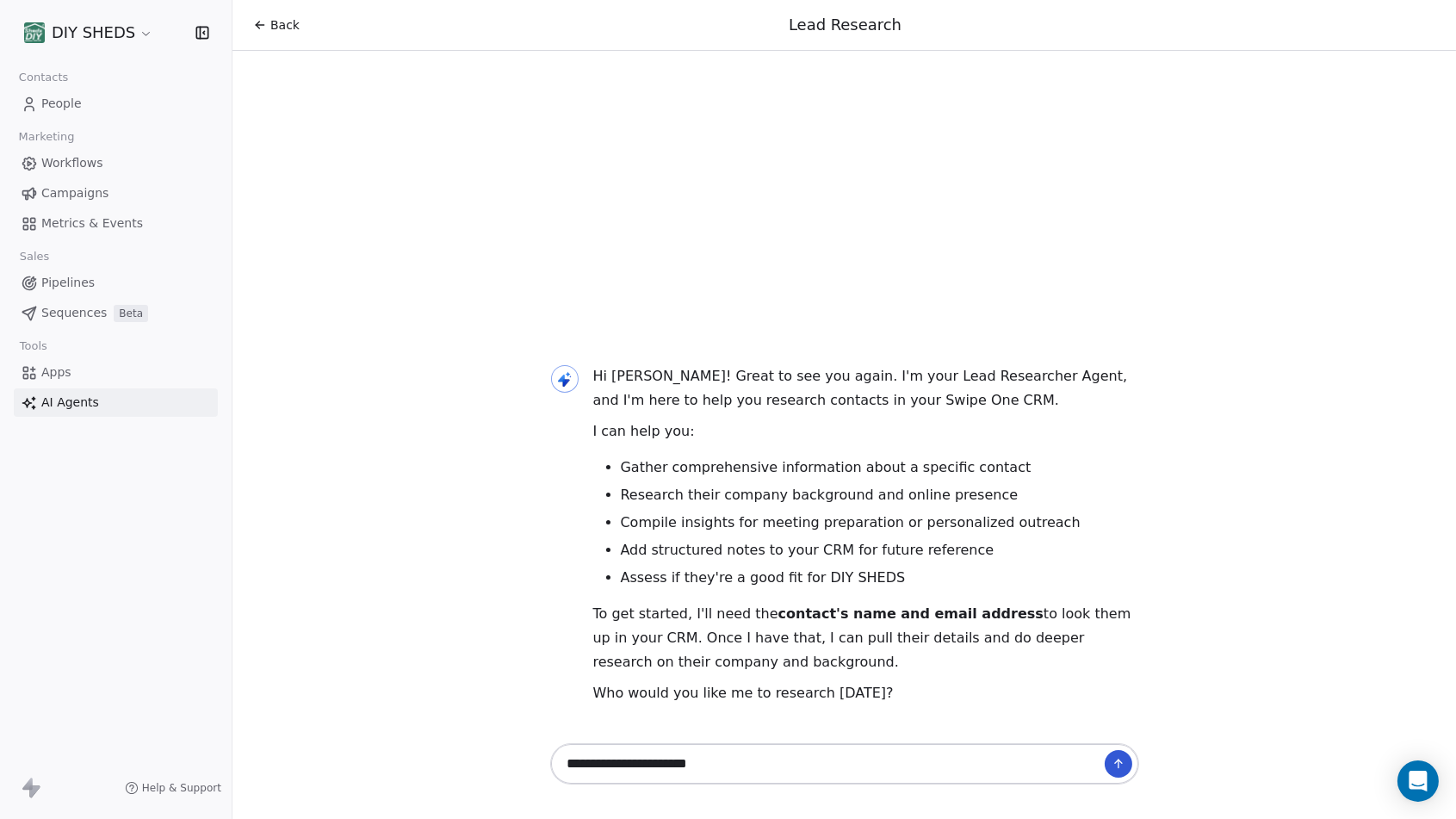
type textarea "**********"
click at [1124, 763] on button at bounding box center [1119, 764] width 27 height 27
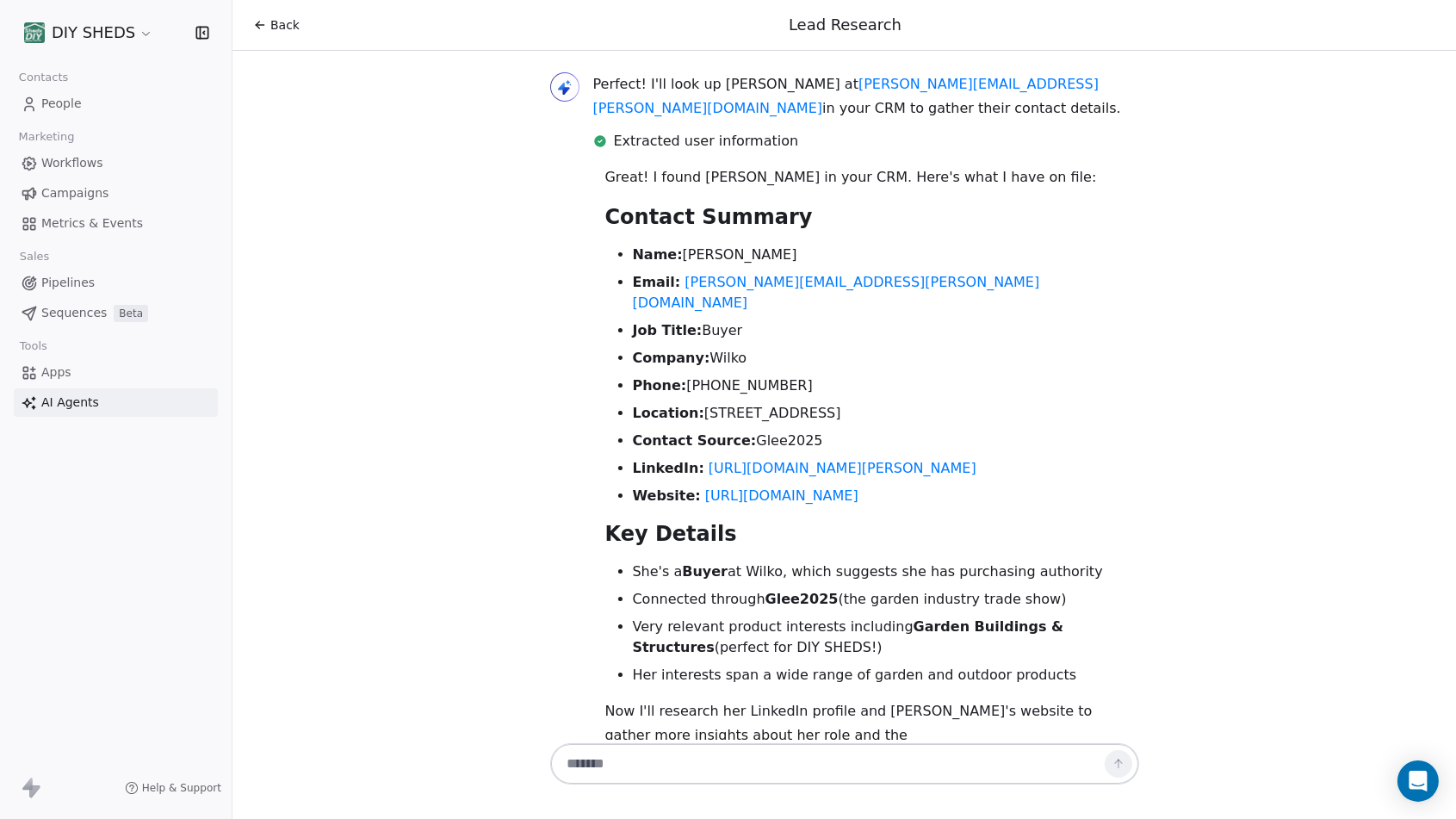
scroll to position [517, 0]
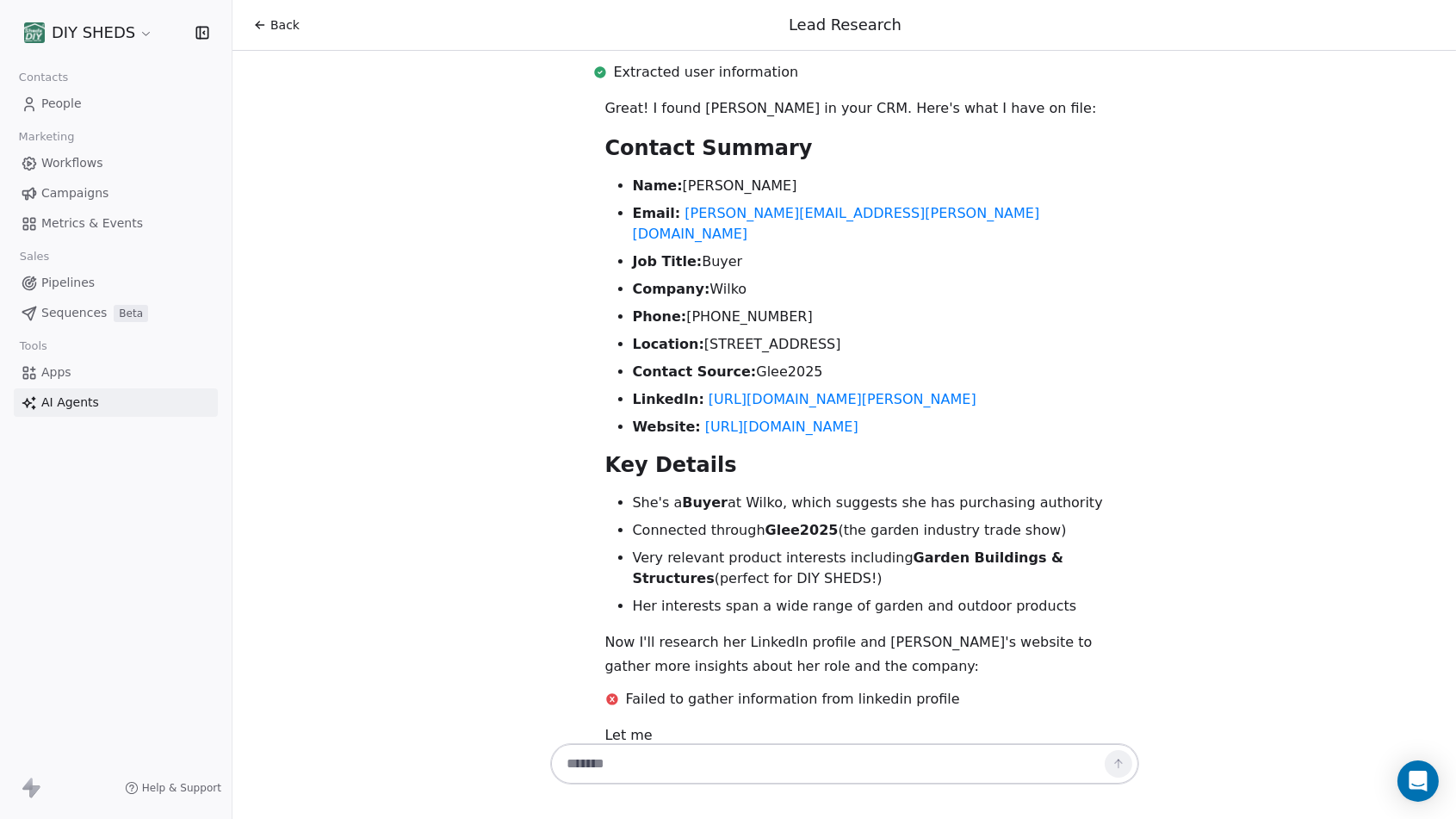
click at [909, 397] on div "Great! I found [PERSON_NAME] in your CRM. Here's what I have on file: Contact S…" at bounding box center [872, 387] width 534 height 583
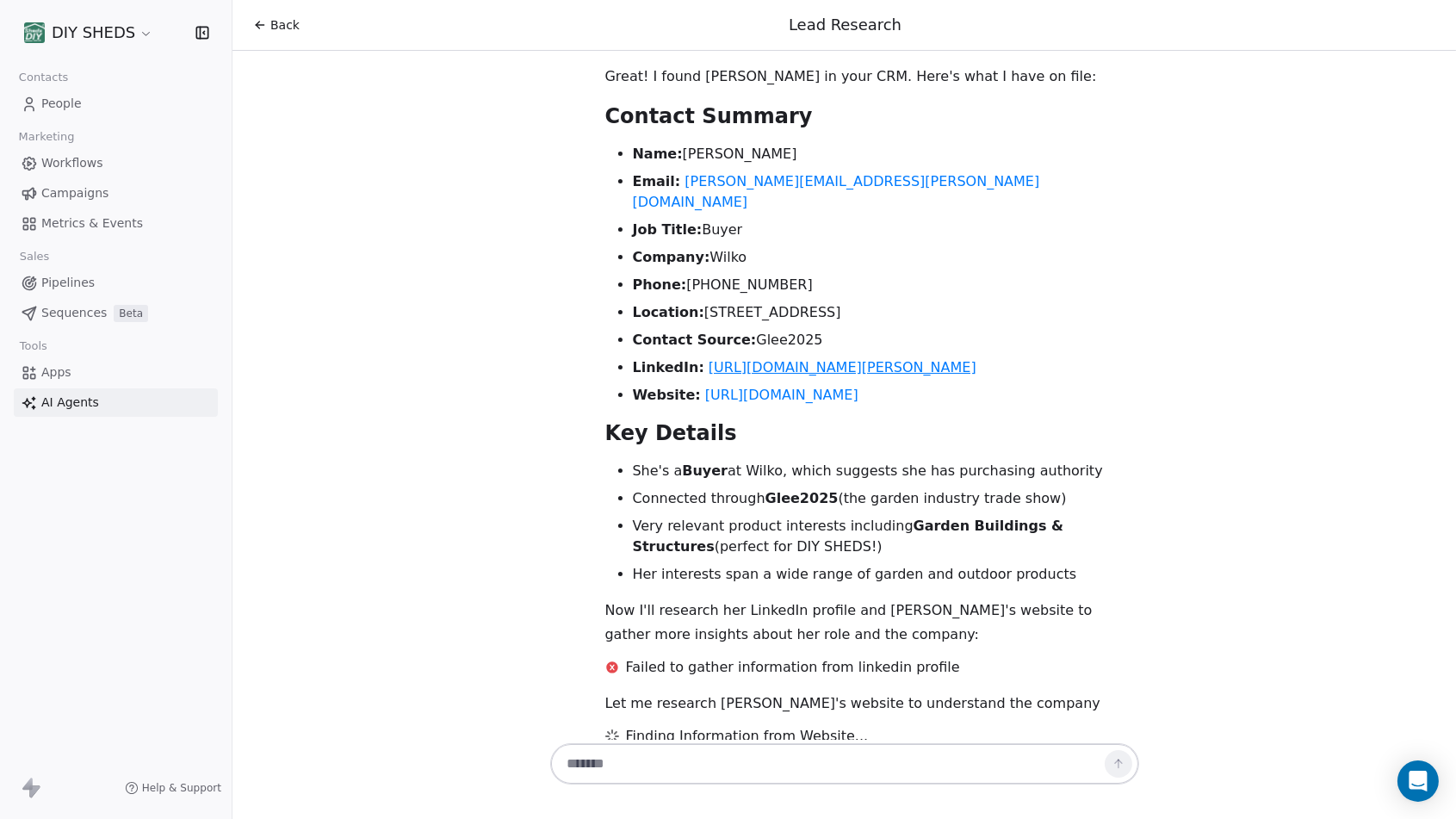
click at [845, 359] on link "[URL][DOMAIN_NAME][PERSON_NAME]" at bounding box center [842, 366] width 268 height 16
